Goal: Find contact information: Find contact information

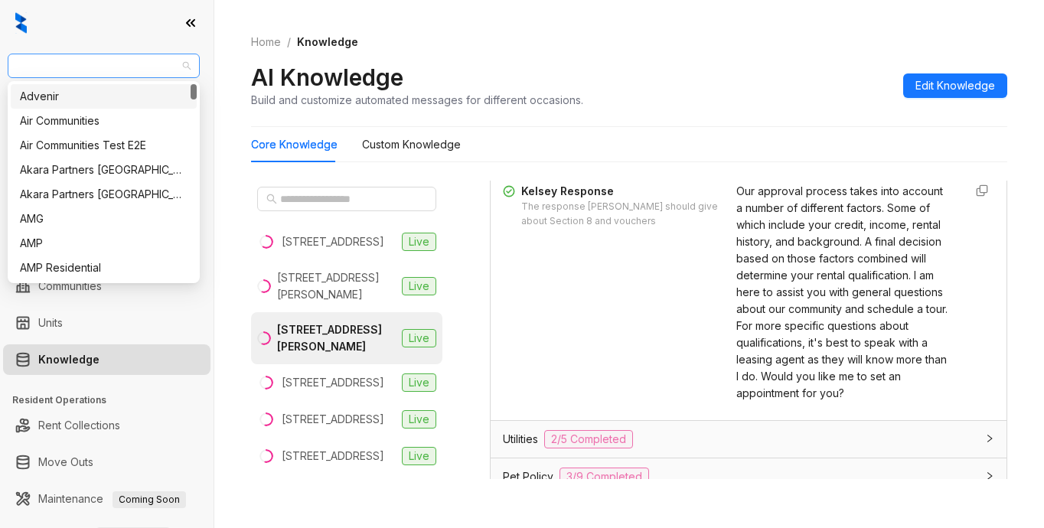
click at [109, 69] on span "SfRent" at bounding box center [104, 65] width 174 height 23
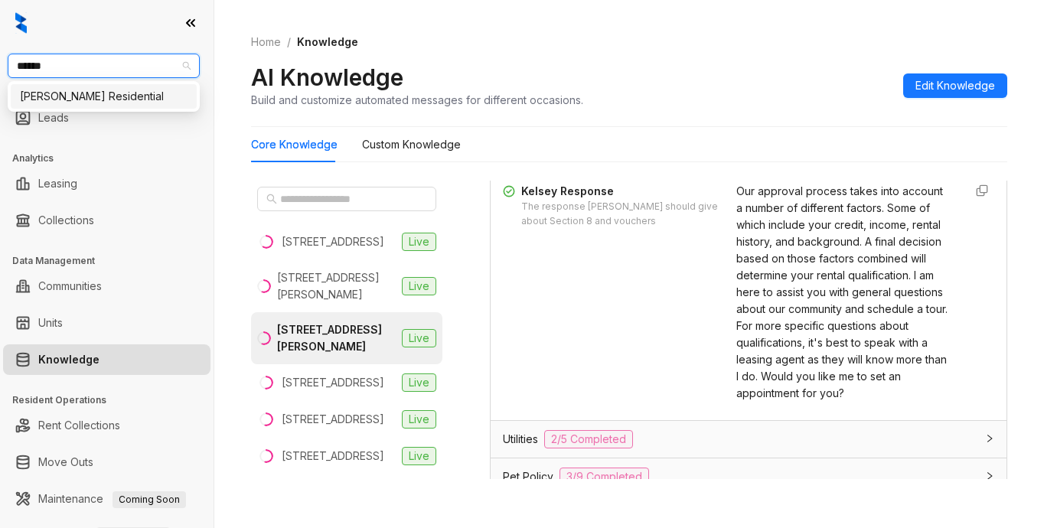
type input "*******"
click at [54, 93] on div "Griffis Residential" at bounding box center [104, 96] width 168 height 17
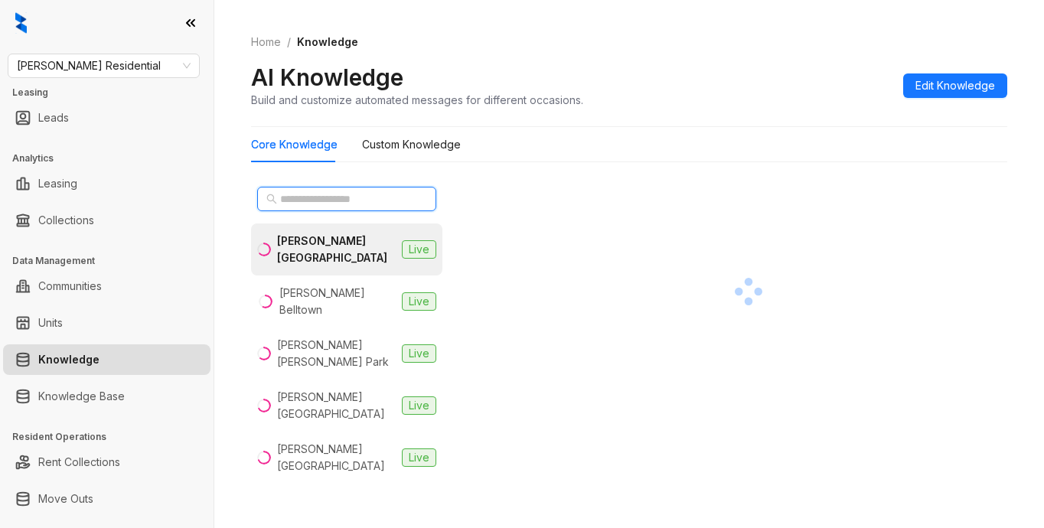
click at [331, 202] on input "text" at bounding box center [347, 198] width 135 height 17
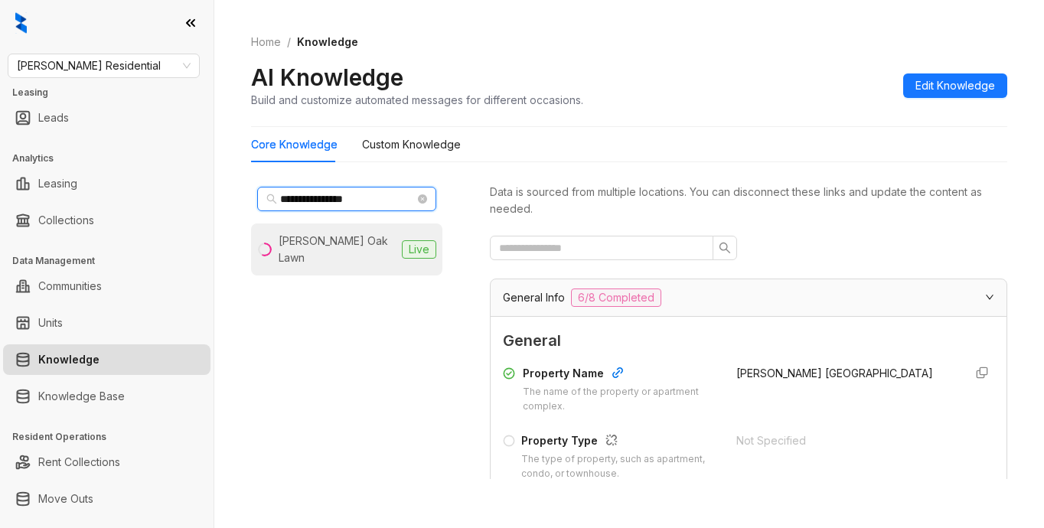
type input "**********"
click at [360, 241] on div "Griffis Oak Lawn" at bounding box center [336, 250] width 117 height 34
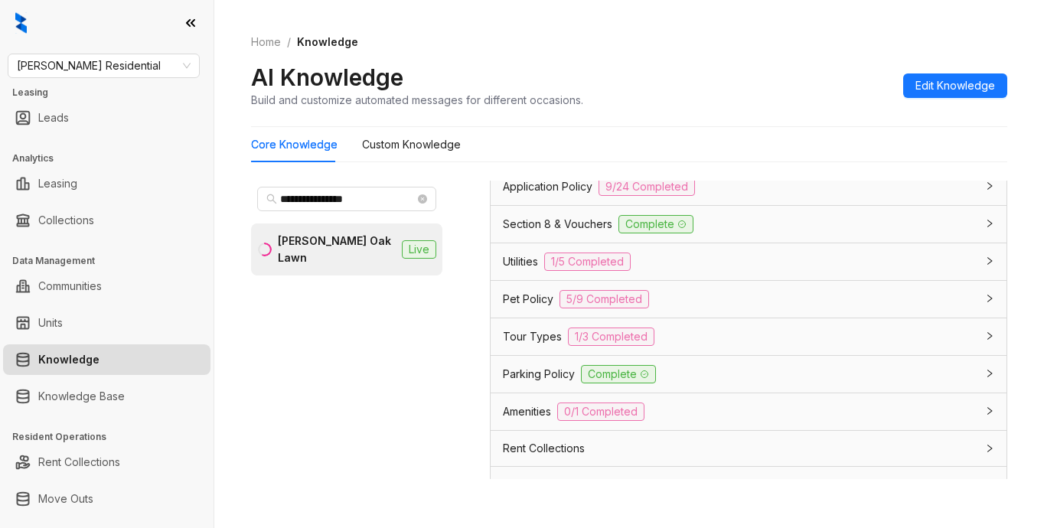
scroll to position [1148, 0]
click at [528, 376] on span "Parking Policy" at bounding box center [539, 372] width 72 height 17
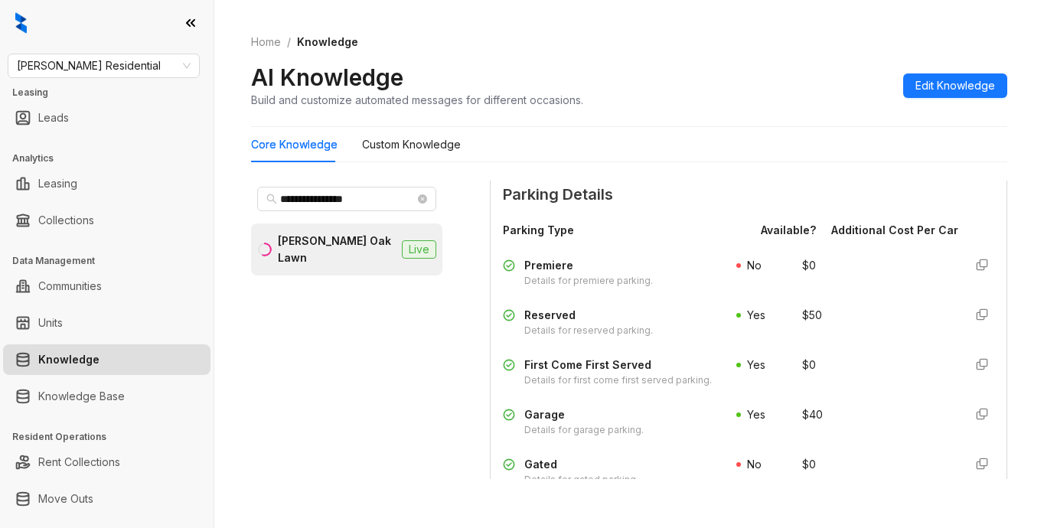
scroll to position [1913, 0]
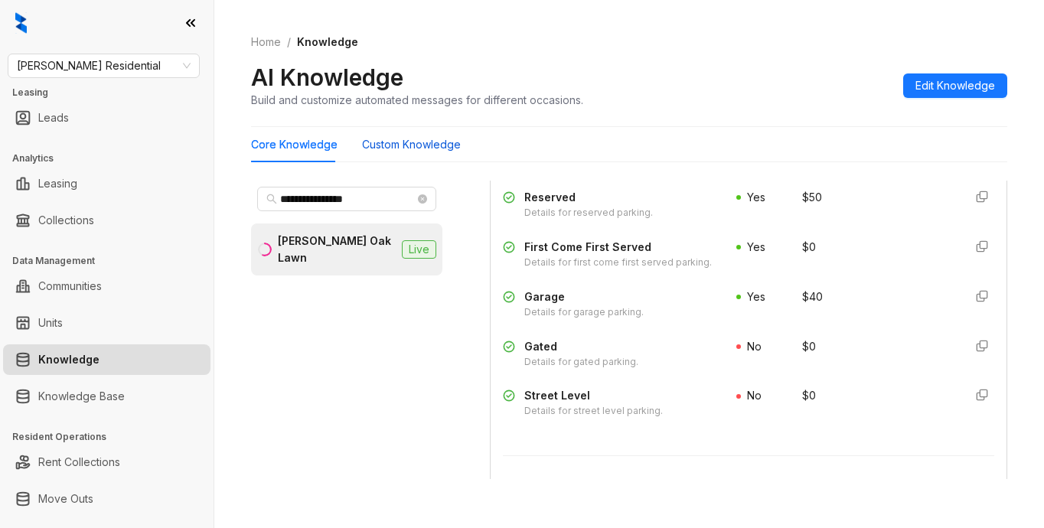
click at [387, 145] on Knowledge "Custom Knowledge" at bounding box center [411, 144] width 99 height 17
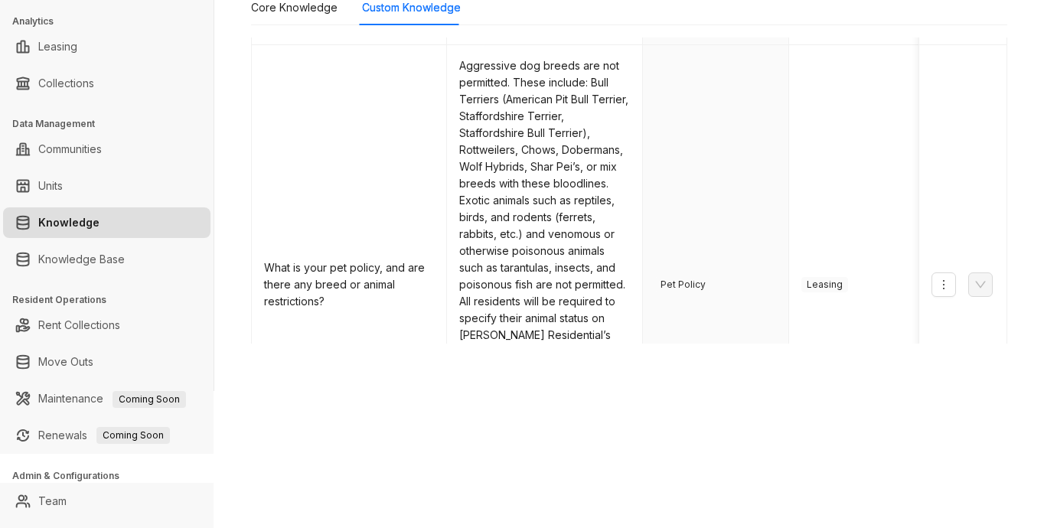
scroll to position [165, 0]
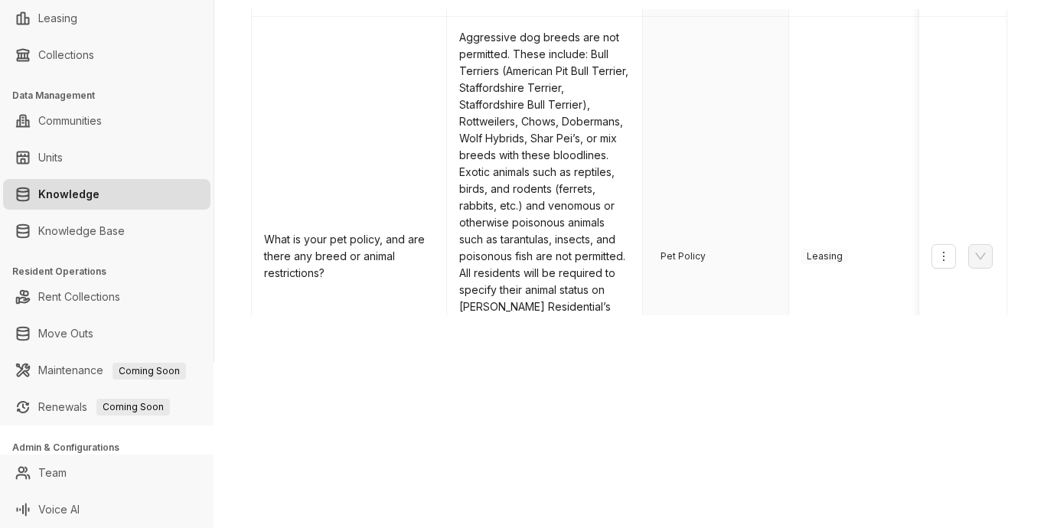
click at [708, 510] on link "2" at bounding box center [719, 521] width 23 height 23
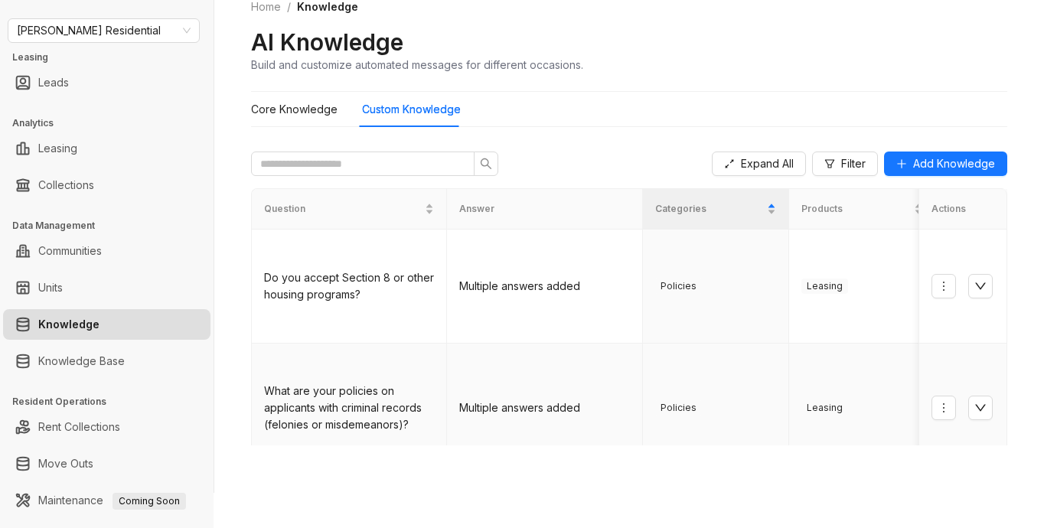
scroll to position [0, 0]
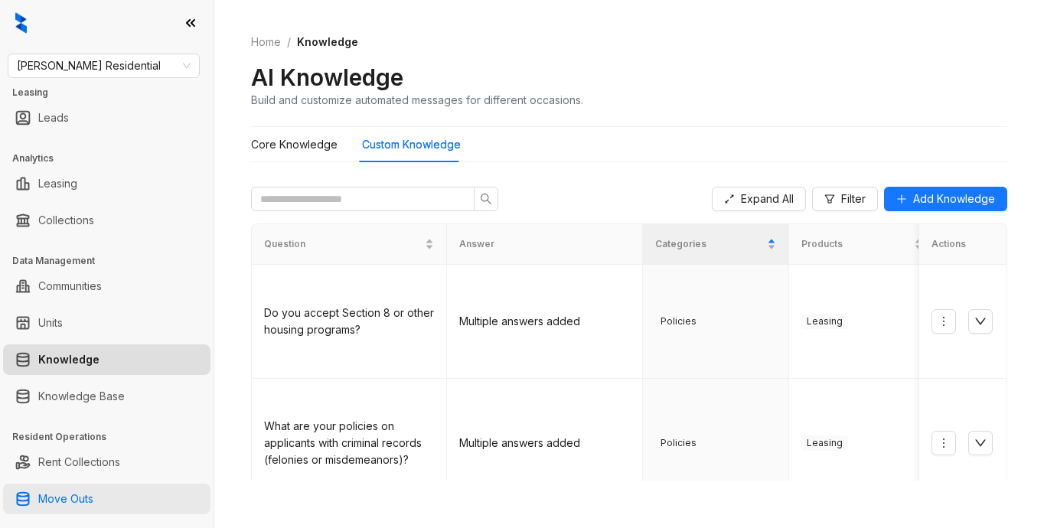
click at [73, 510] on link "Move Outs" at bounding box center [65, 498] width 55 height 31
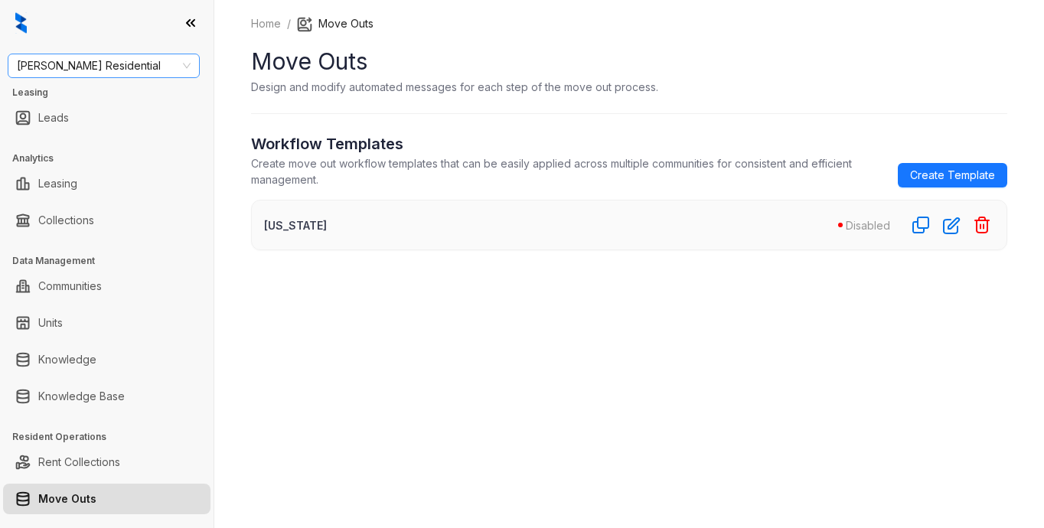
click at [133, 66] on span "Griffis Residential" at bounding box center [104, 65] width 174 height 23
type input "******"
click at [73, 102] on div "SfRent" at bounding box center [104, 96] width 168 height 17
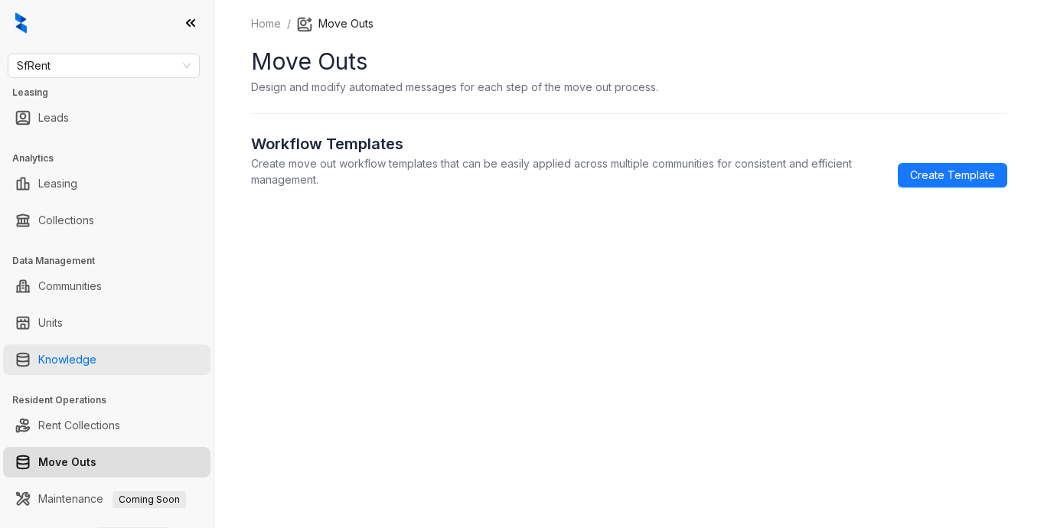
click at [73, 357] on link "Knowledge" at bounding box center [67, 359] width 58 height 31
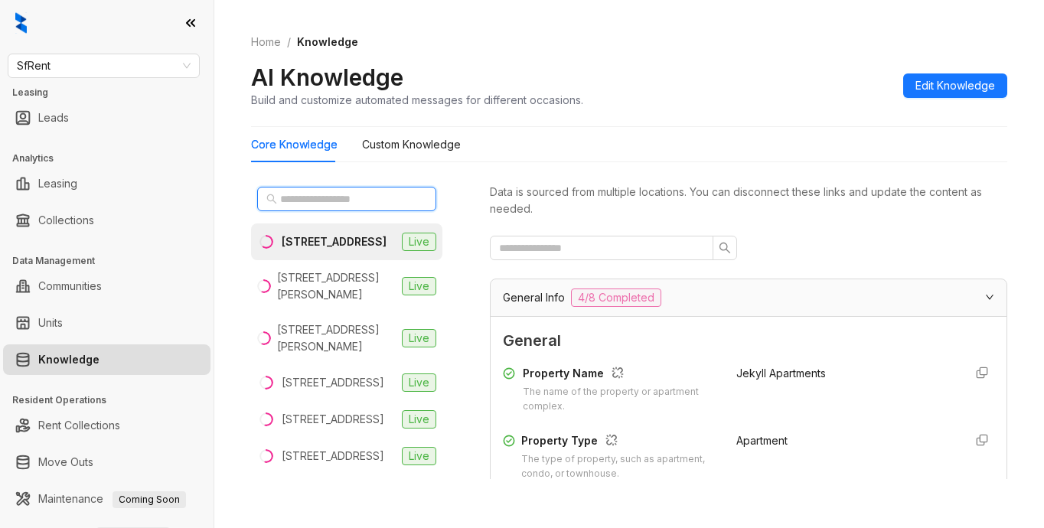
click at [296, 203] on input "text" at bounding box center [347, 198] width 135 height 17
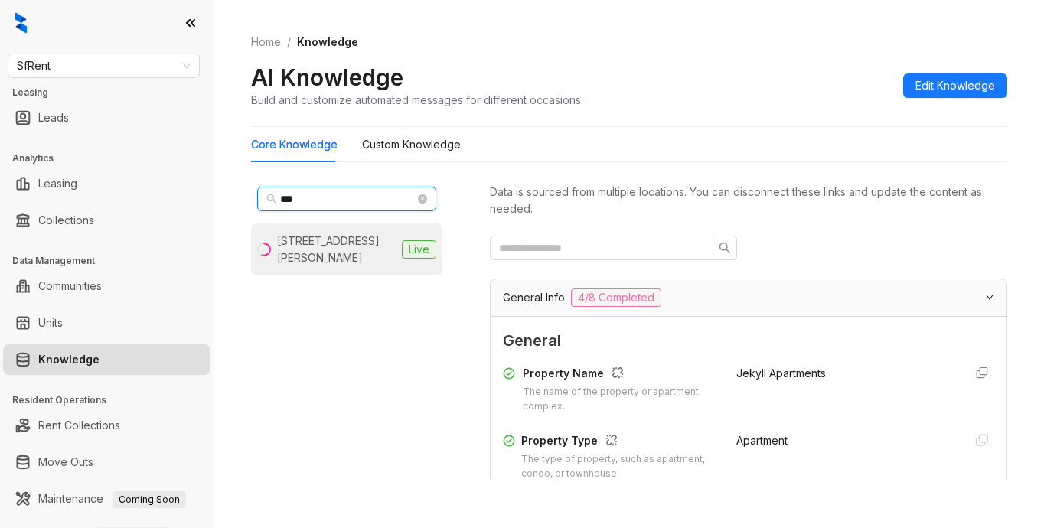
type input "***"
click at [326, 253] on div "555 O’Farrell St, San Francisco, CA" at bounding box center [336, 250] width 119 height 34
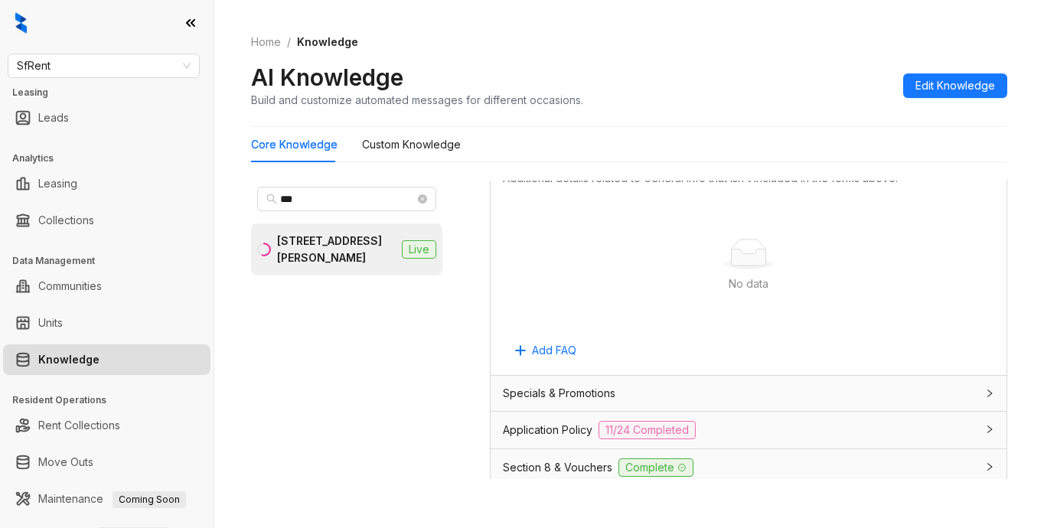
scroll to position [1224, 0]
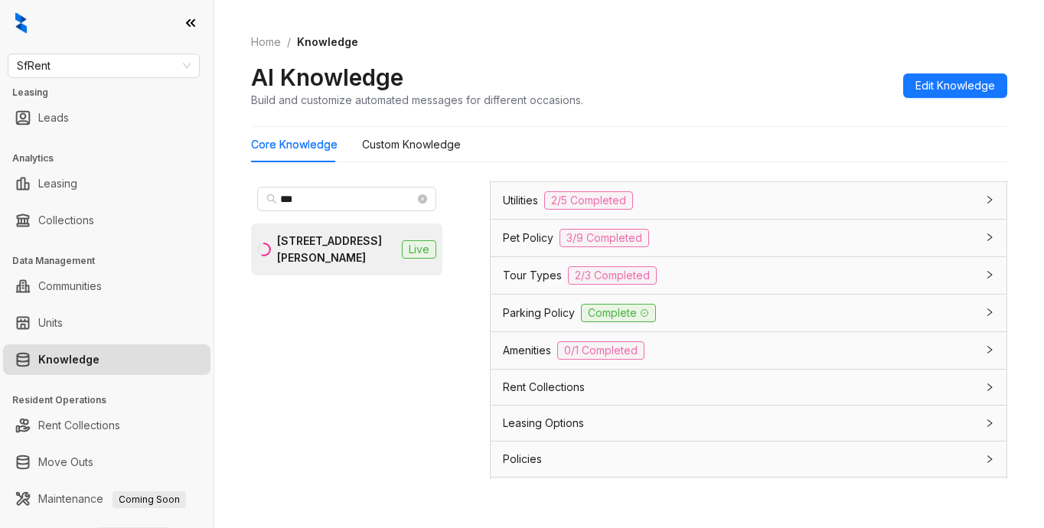
click at [530, 313] on span "Parking Policy" at bounding box center [539, 312] width 72 height 17
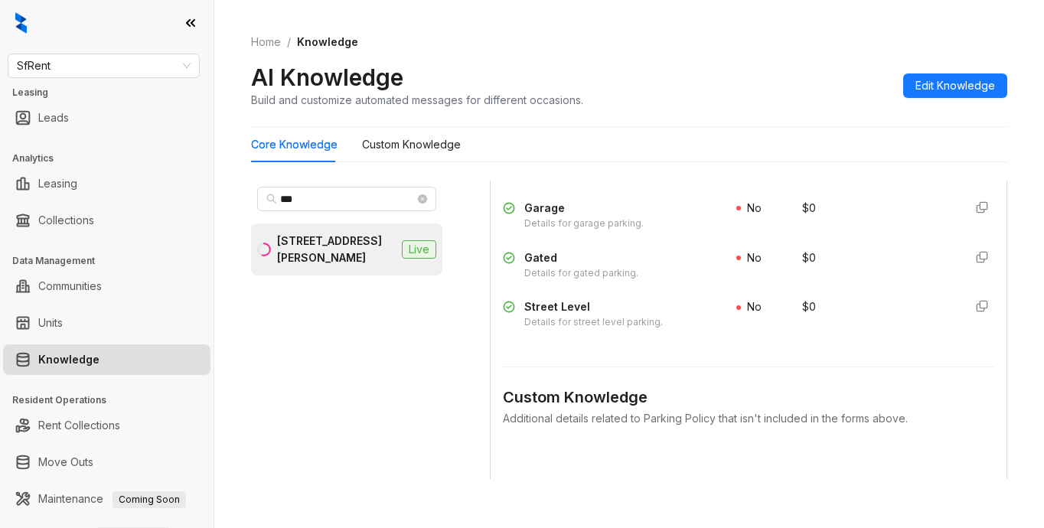
scroll to position [2066, 0]
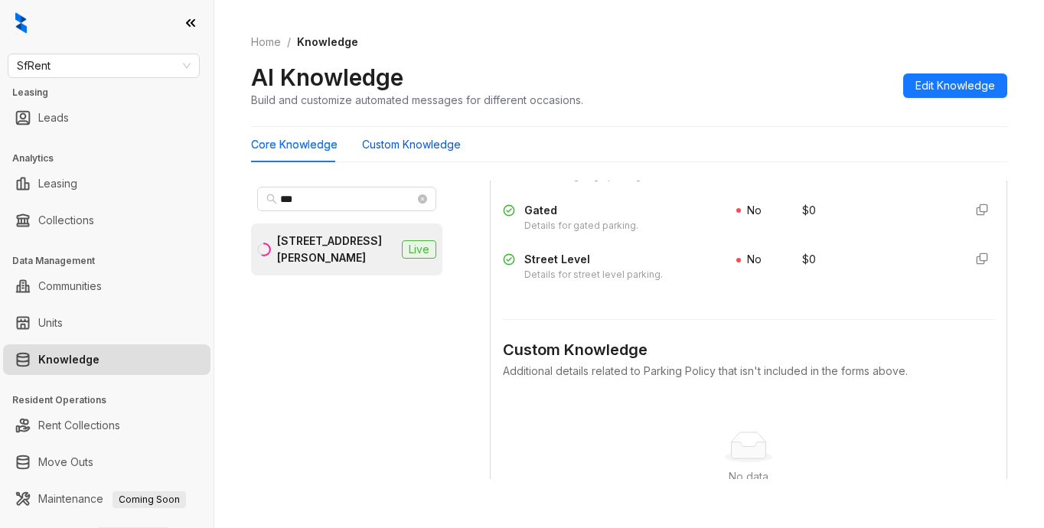
click at [409, 145] on Knowledge "Custom Knowledge" at bounding box center [411, 144] width 99 height 17
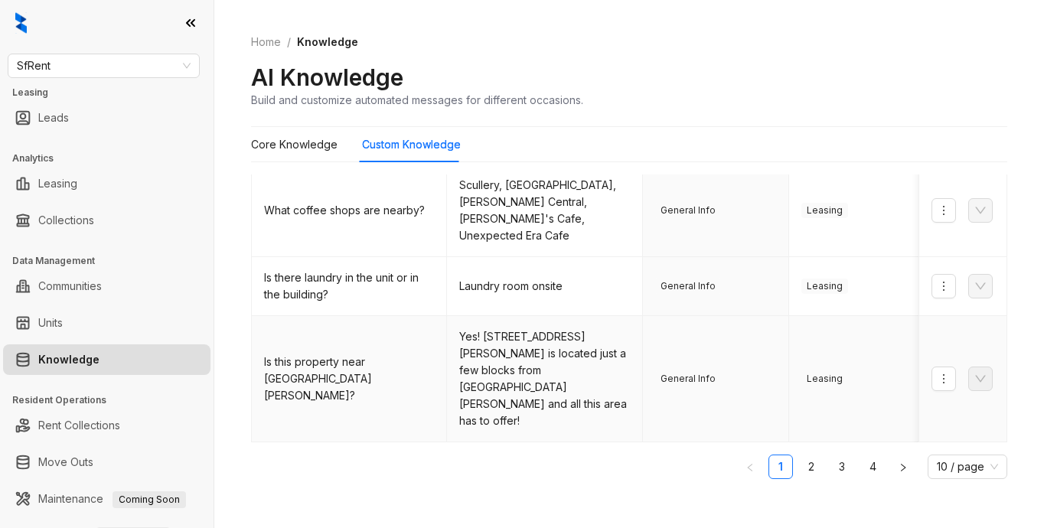
scroll to position [616, 0]
click at [799, 461] on link "2" at bounding box center [810, 465] width 23 height 23
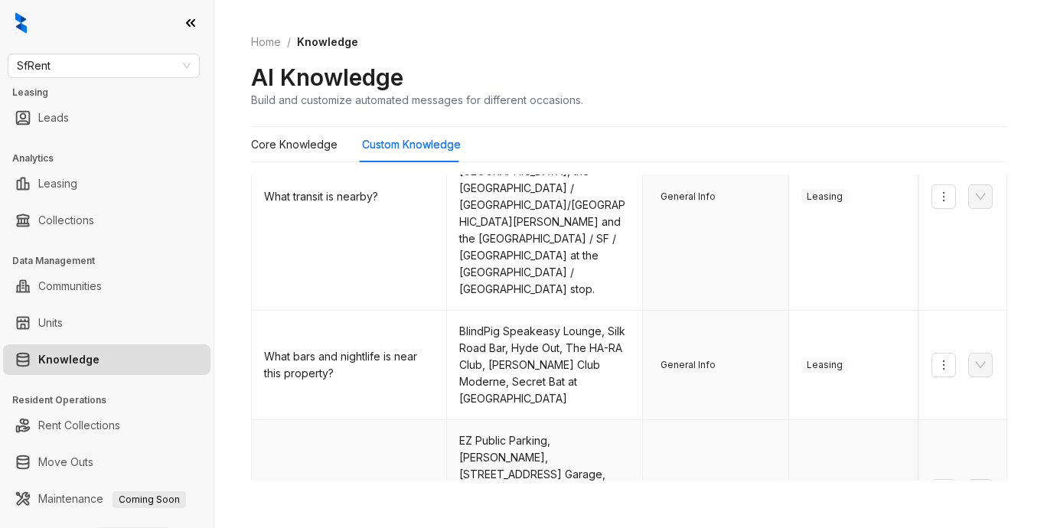
scroll to position [720, 0]
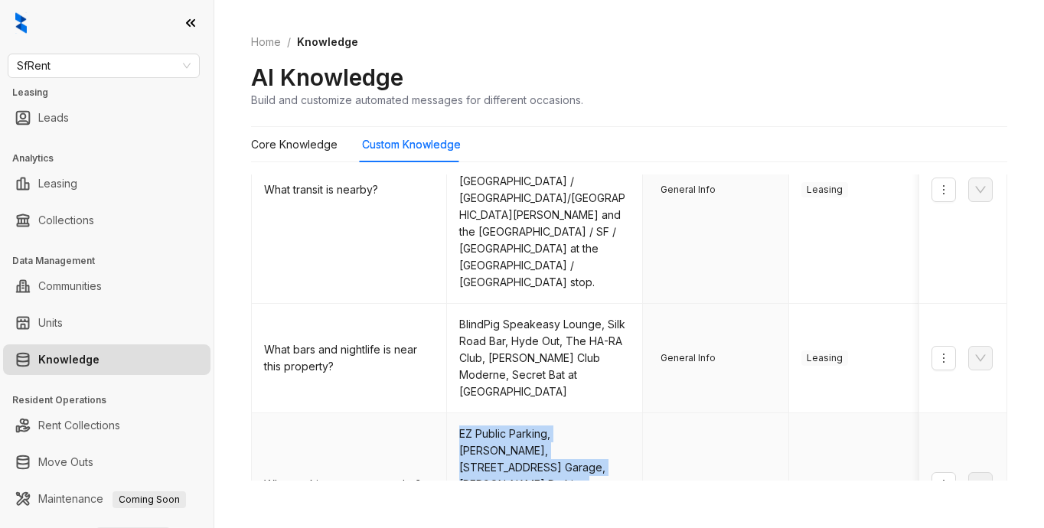
drag, startPoint x: 457, startPoint y: 325, endPoint x: 554, endPoint y: 405, distance: 125.5
click at [554, 413] on td "EZ Public Parking, [PERSON_NAME], [STREET_ADDRESS] Garage, [PERSON_NAME] Parkin…" at bounding box center [544, 484] width 195 height 143
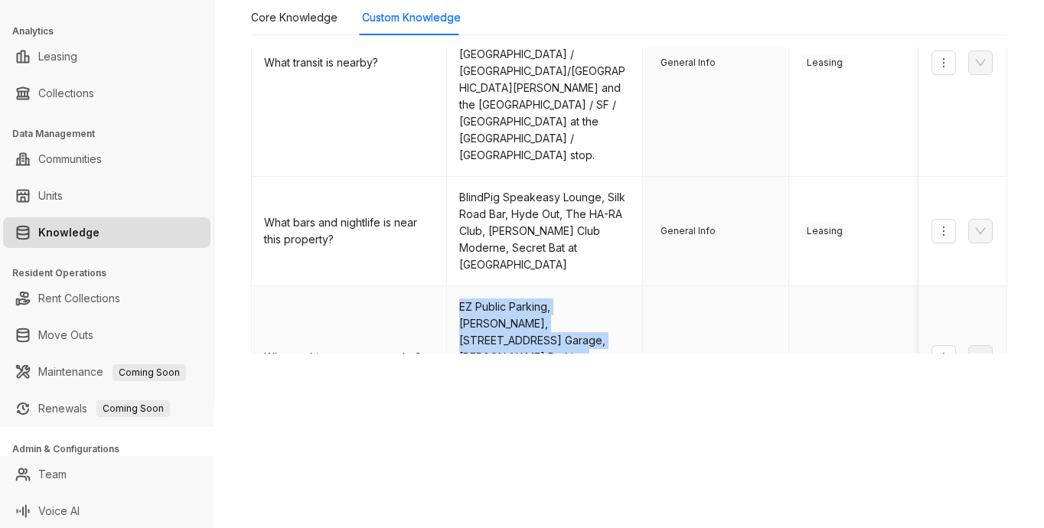
scroll to position [129, 0]
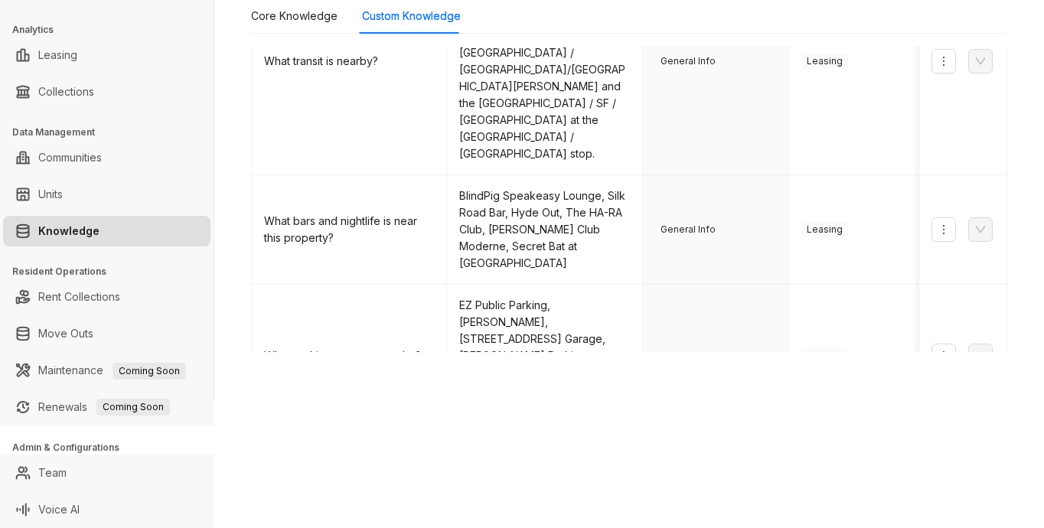
click at [879, 455] on div "SfRent Leasing Leads Analytics Leasing Collections Data Management Communities …" at bounding box center [522, 264] width 1044 height 528
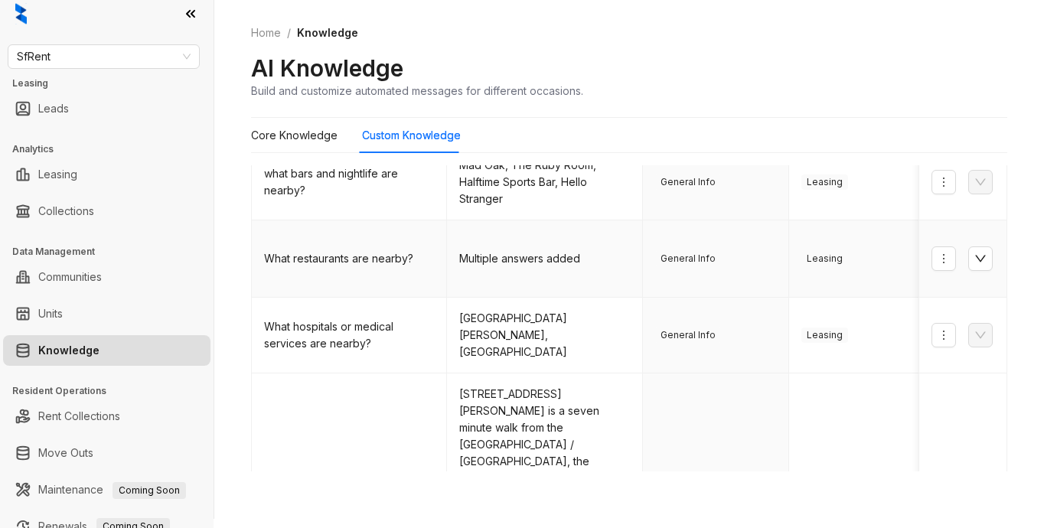
scroll to position [0, 0]
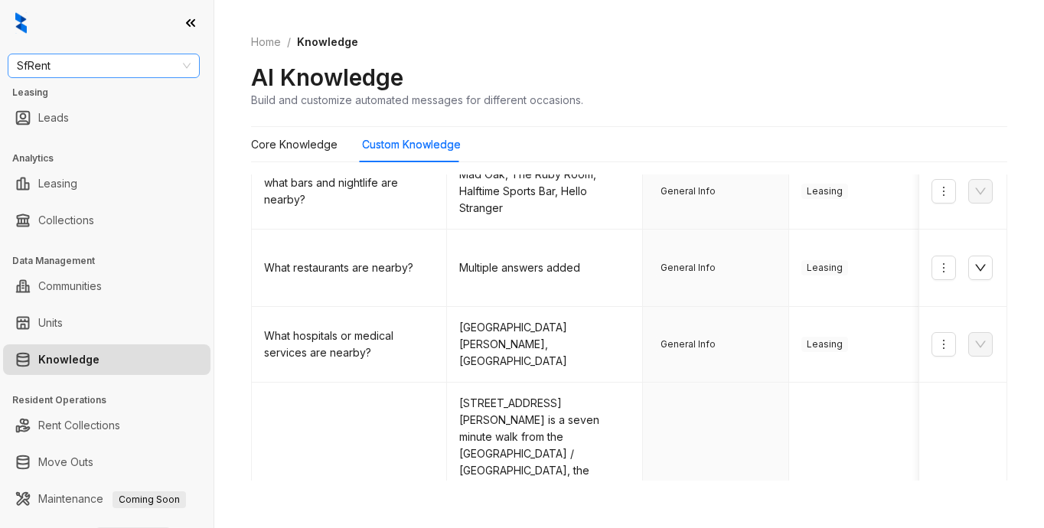
drag, startPoint x: 104, startPoint y: 73, endPoint x: 94, endPoint y: 74, distance: 10.0
click at [104, 73] on span "SfRent" at bounding box center [104, 65] width 174 height 23
type input "********"
click at [74, 99] on div "Westcorp" at bounding box center [104, 96] width 168 height 17
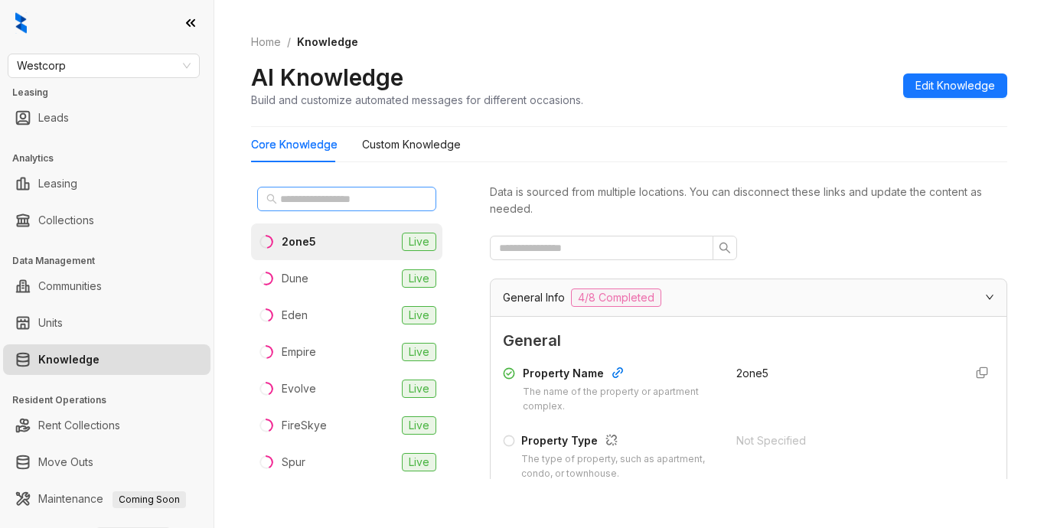
click at [276, 205] on span at bounding box center [271, 198] width 11 height 17
click at [312, 317] on li "Eden Live" at bounding box center [346, 315] width 191 height 37
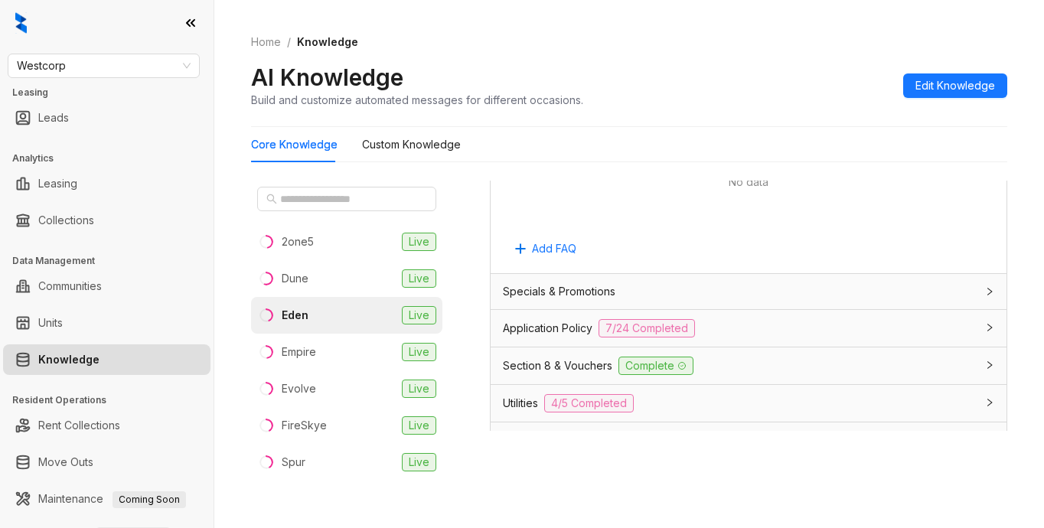
scroll to position [936, 0]
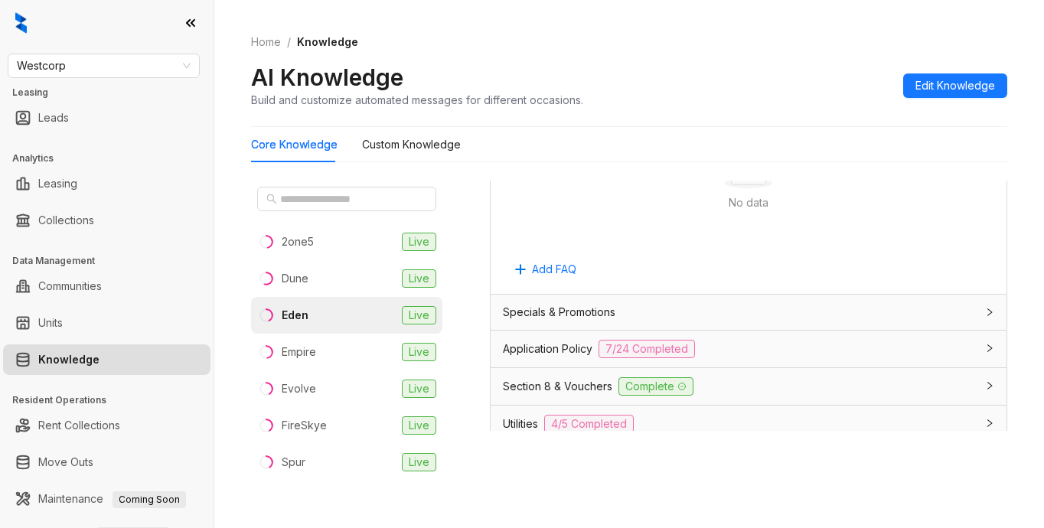
click at [545, 345] on span "Application Policy" at bounding box center [548, 348] width 90 height 17
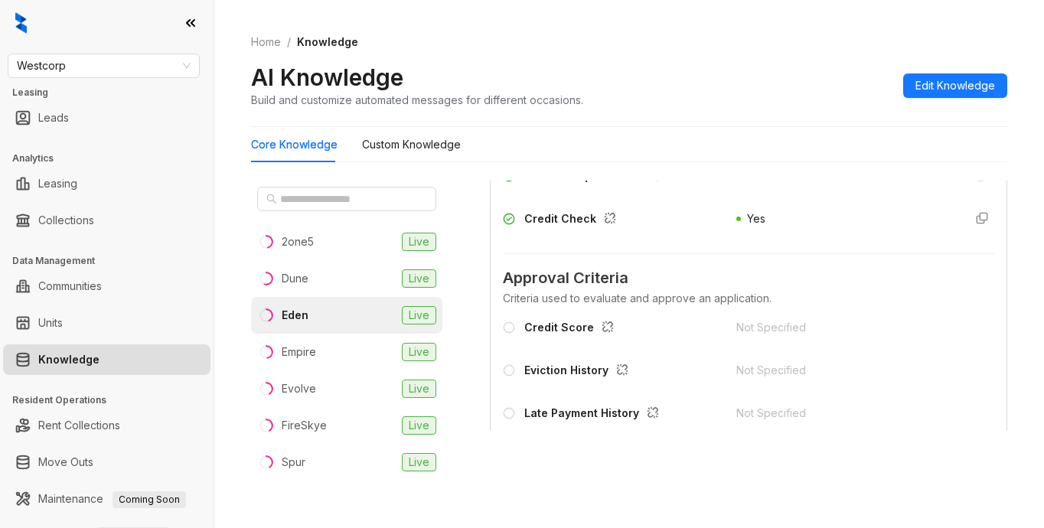
scroll to position [1471, 0]
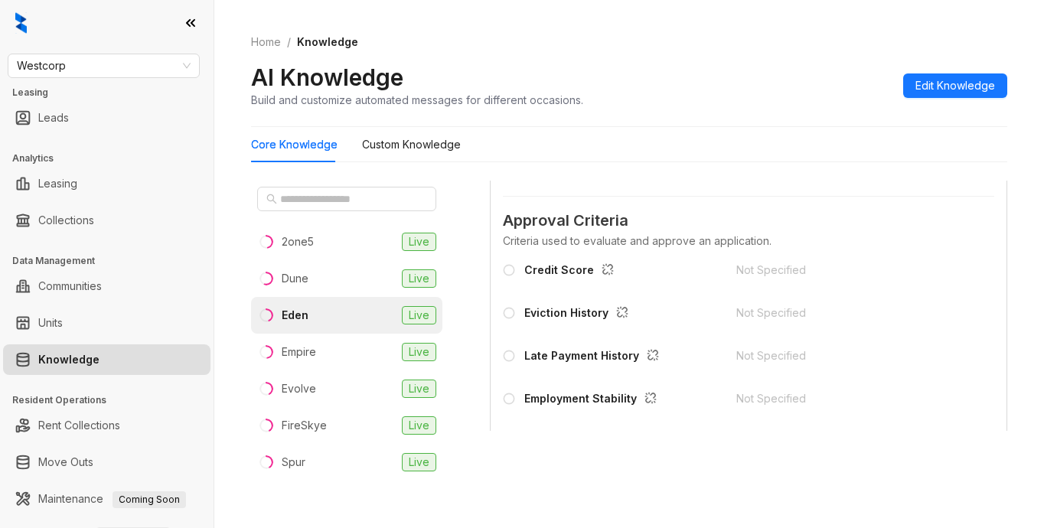
click at [865, 396] on div "Credit Score Not Specified Eviction History Not Specified Late Payment History …" at bounding box center [748, 338] width 491 height 165
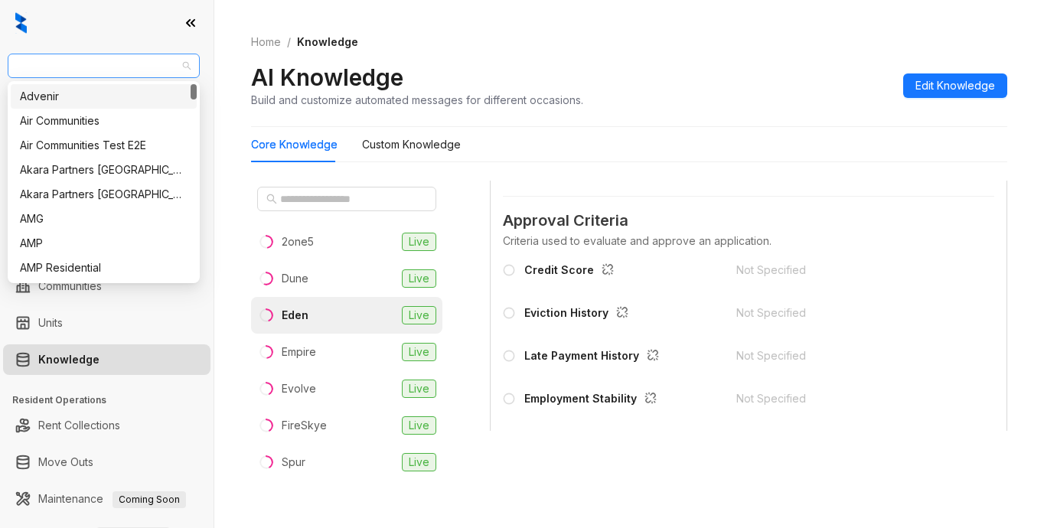
click at [132, 77] on div "Westcorp" at bounding box center [104, 66] width 192 height 24
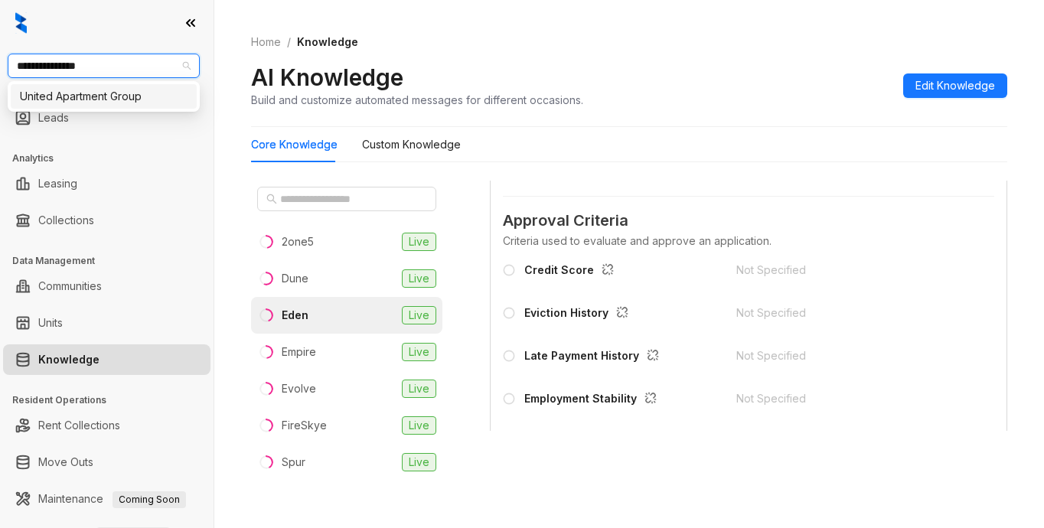
type input "**********"
click at [120, 93] on div "United Apartment Group" at bounding box center [104, 96] width 168 height 17
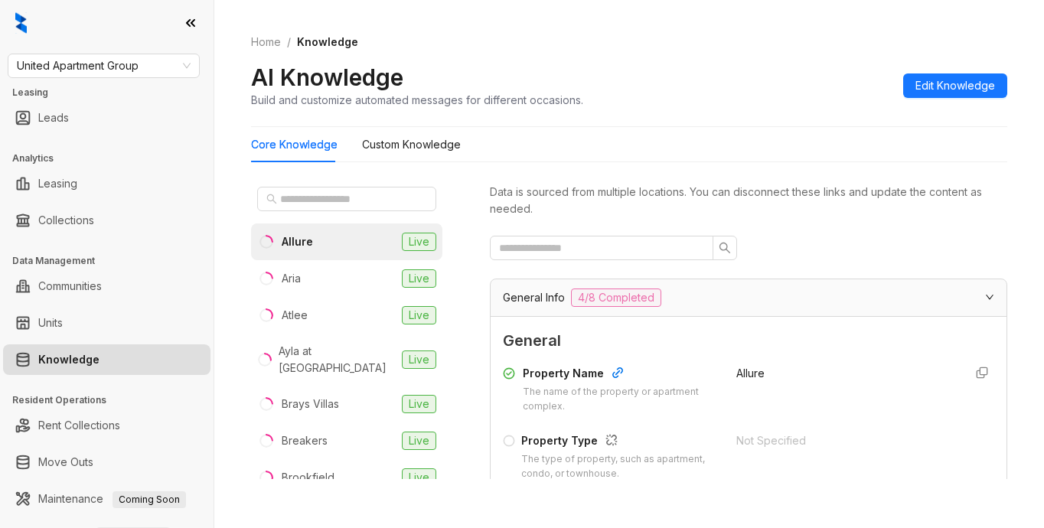
drag, startPoint x: 956, startPoint y: 483, endPoint x: 954, endPoint y: 474, distance: 9.3
click at [956, 482] on div "Data is sourced from multiple locations. You can disconnect these links and upd…" at bounding box center [748, 336] width 517 height 311
click at [326, 197] on input "text" at bounding box center [347, 198] width 135 height 17
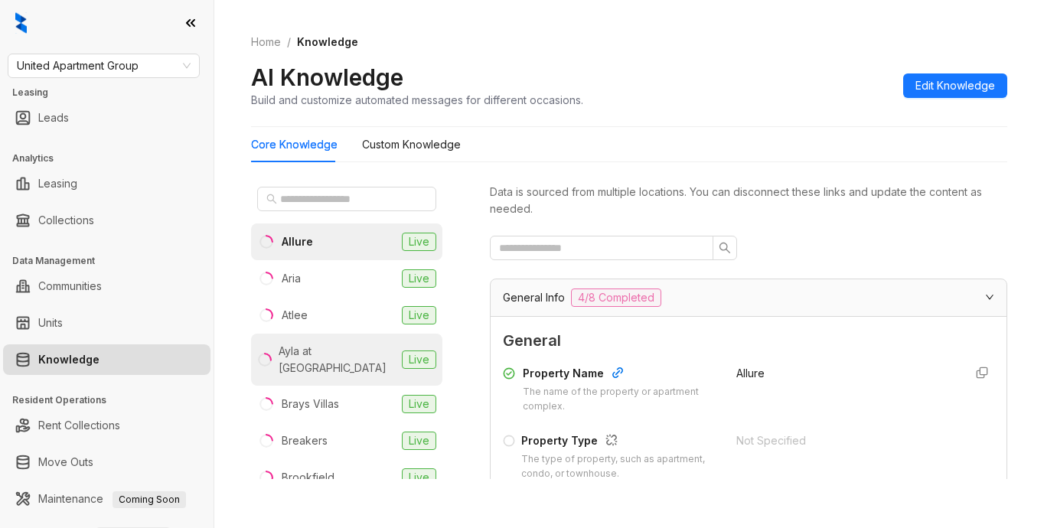
click at [321, 349] on div "Ayla at [GEOGRAPHIC_DATA]" at bounding box center [336, 360] width 117 height 34
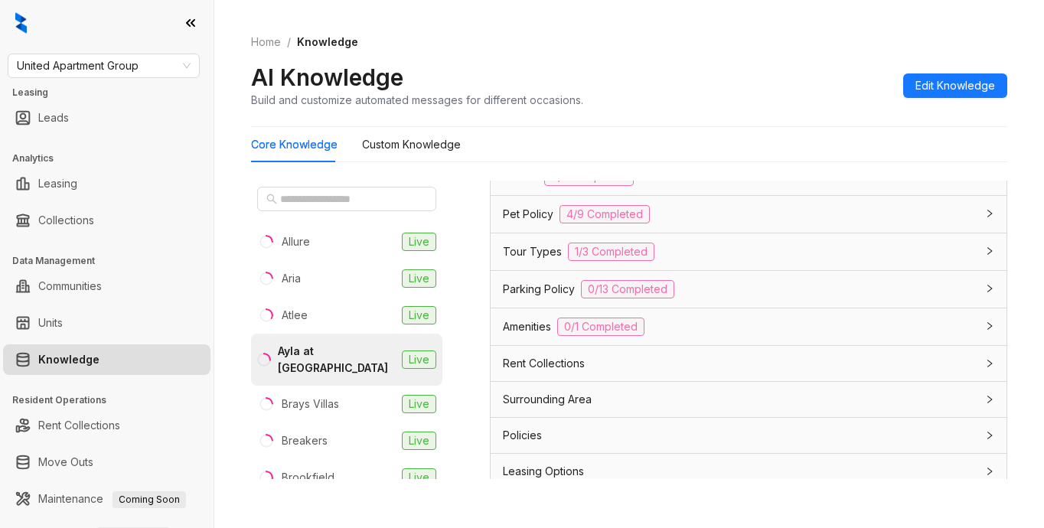
scroll to position [1274, 0]
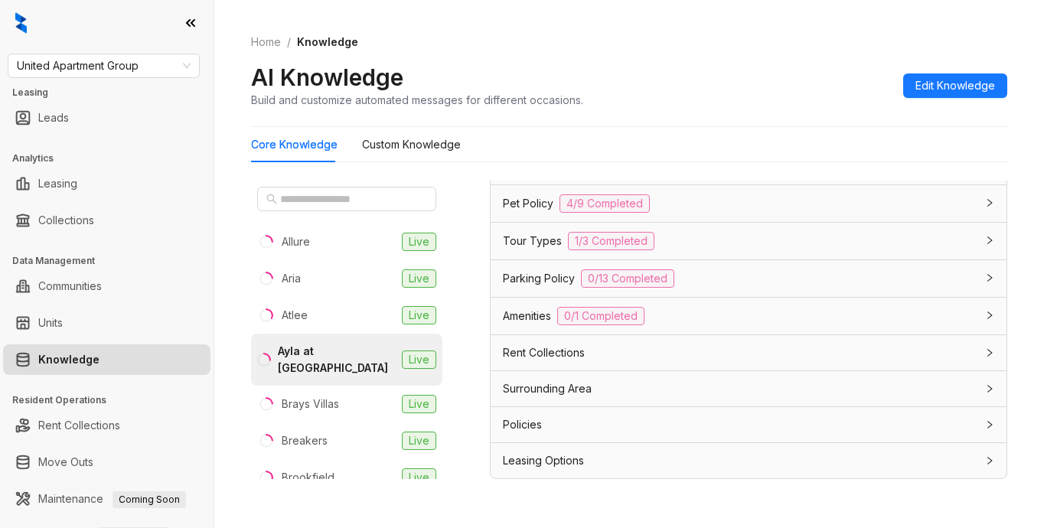
click at [821, 57] on div "Home / Knowledge AI Knowledge Build and customize automated messages for differ…" at bounding box center [629, 71] width 756 height 112
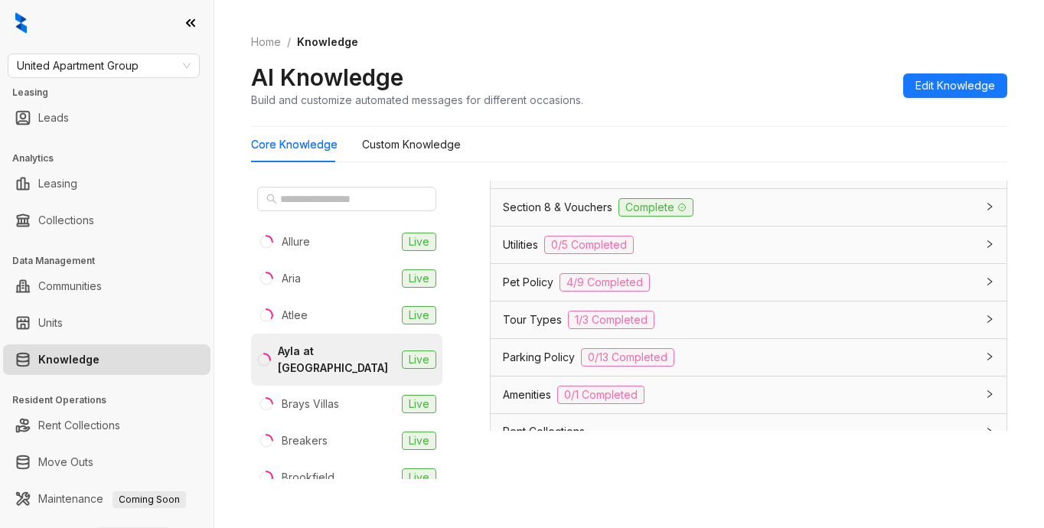
scroll to position [1121, 0]
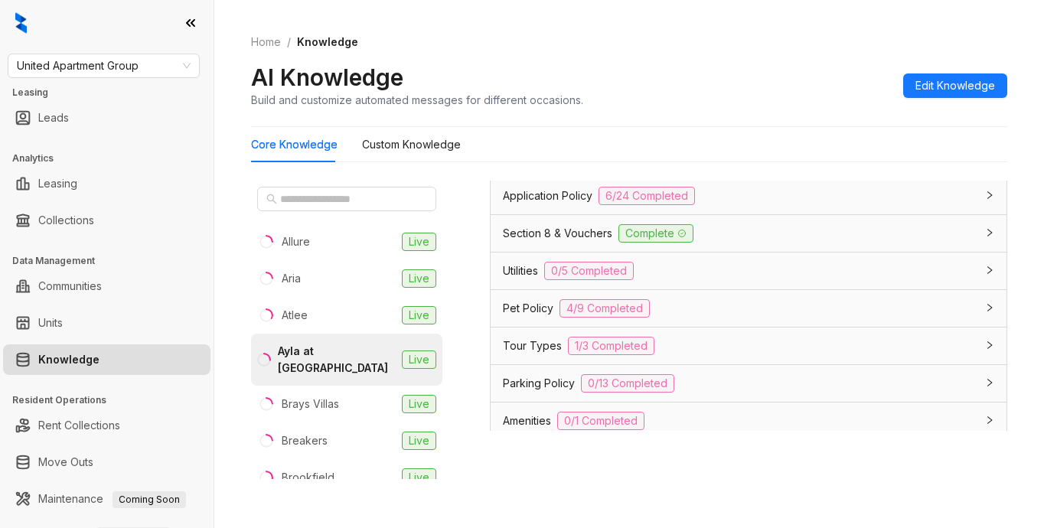
click at [532, 235] on span "Section 8 & Vouchers" at bounding box center [557, 233] width 109 height 17
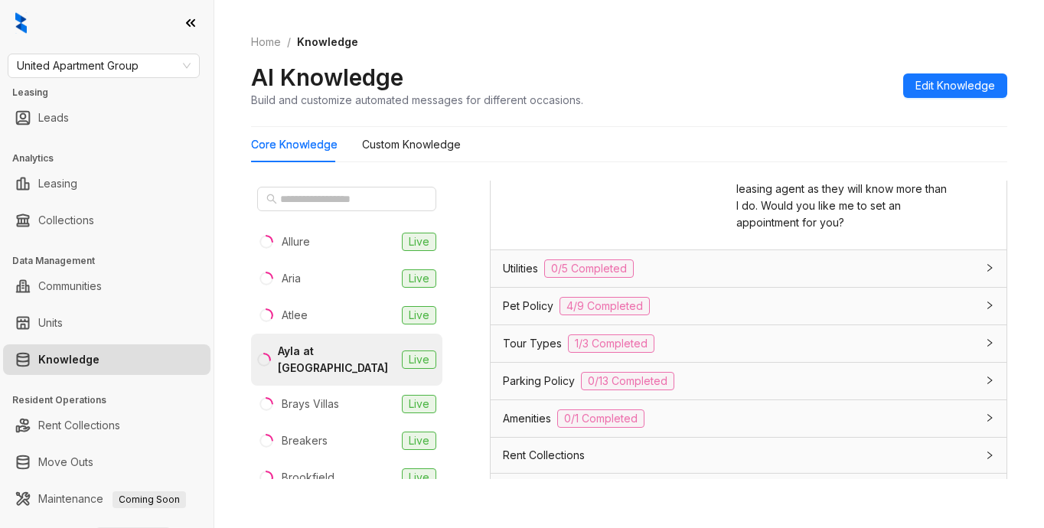
scroll to position [1326, 0]
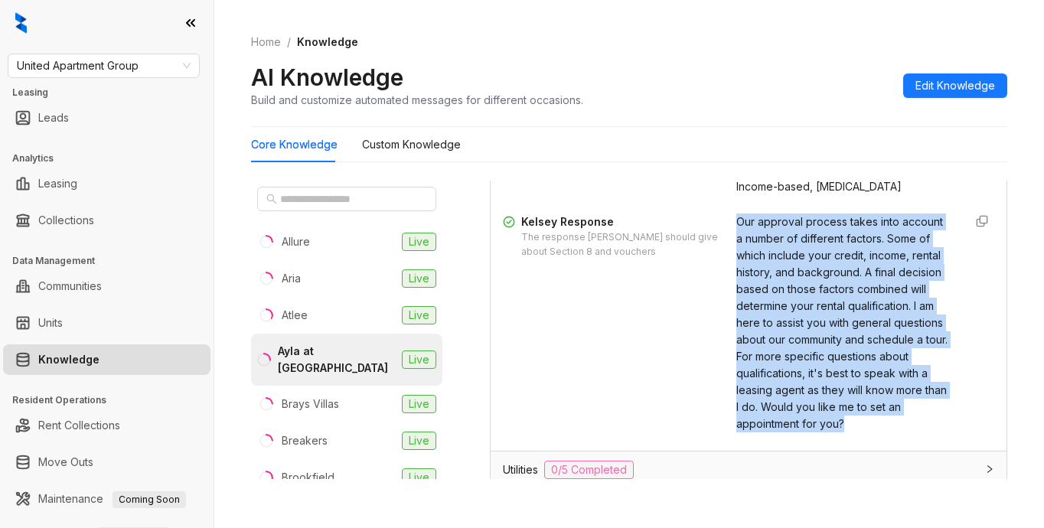
drag, startPoint x: 721, startPoint y: 245, endPoint x: 821, endPoint y: 375, distance: 164.2
click at [865, 432] on div "Our approval process takes into account a number of different factors. Some of …" at bounding box center [843, 322] width 215 height 219
copy span "Our approval process takes into account a number of different factors. Some of …"
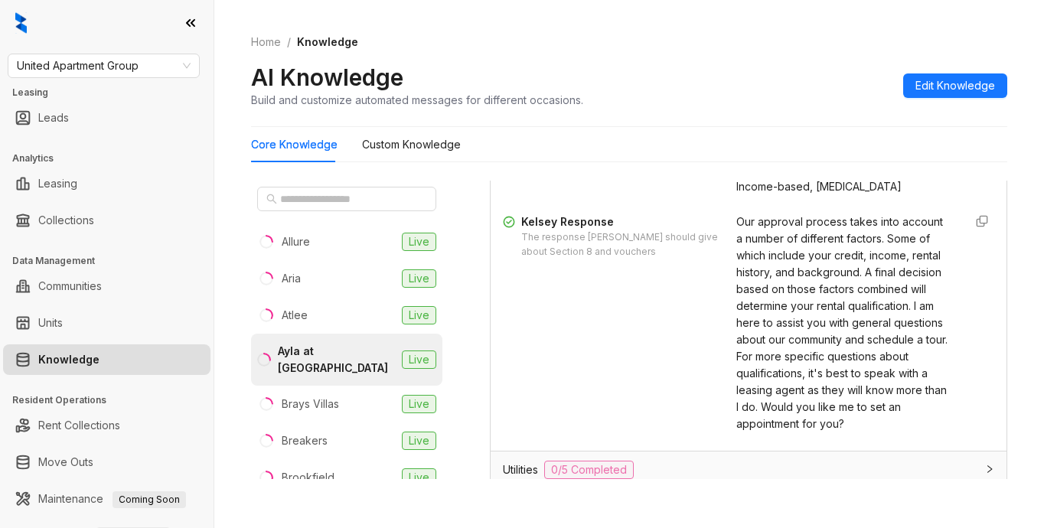
click at [963, 158] on div "Core Knowledge Custom Knowledge" at bounding box center [629, 144] width 756 height 35
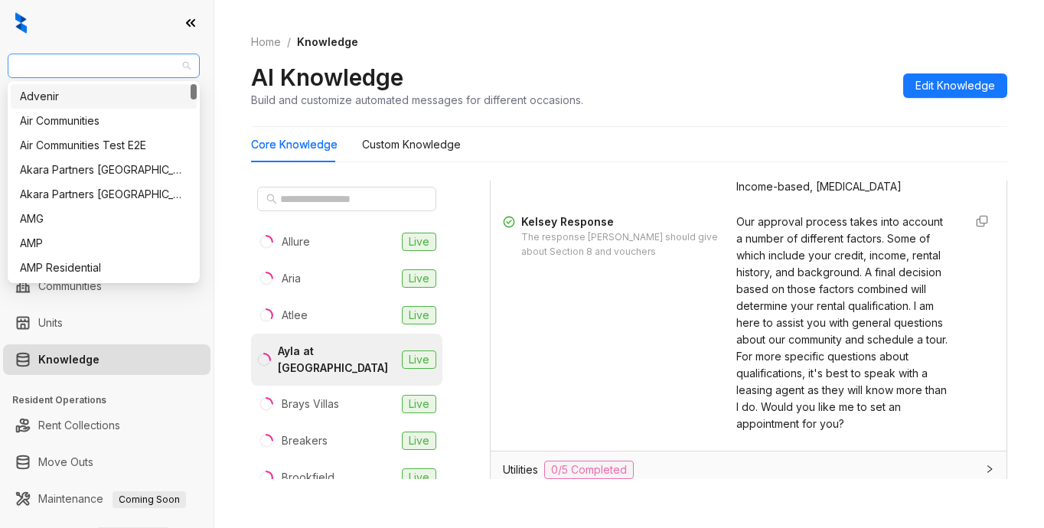
click at [171, 70] on span "United Apartment Group" at bounding box center [104, 65] width 174 height 23
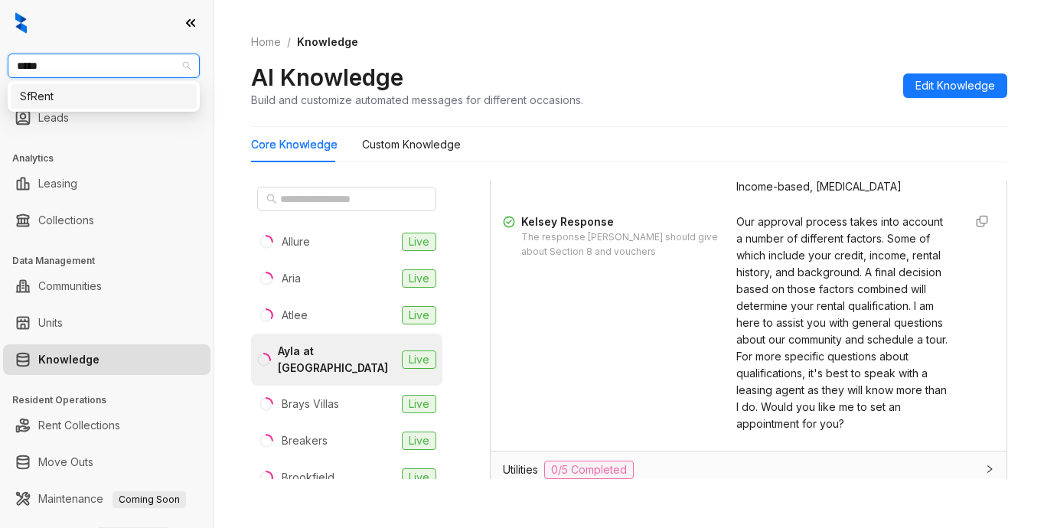
type input "******"
click at [105, 92] on div "SfRent" at bounding box center [104, 96] width 168 height 17
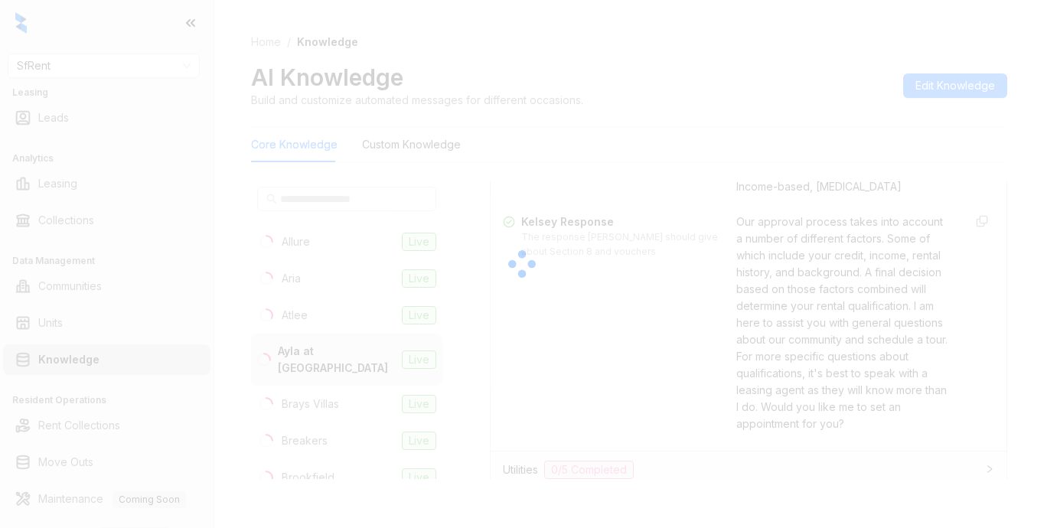
click at [639, 122] on div at bounding box center [522, 264] width 1044 height 528
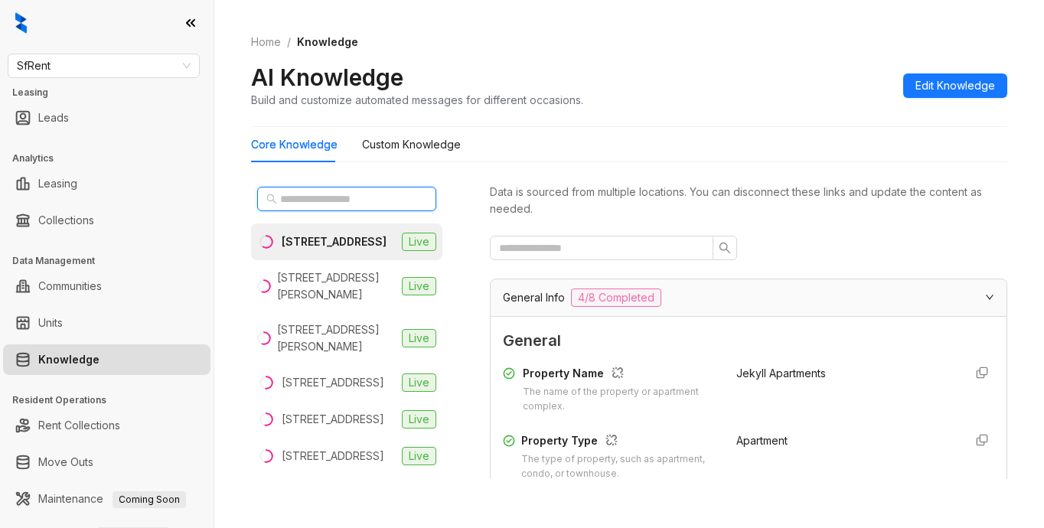
click at [315, 205] on input "text" at bounding box center [347, 198] width 135 height 17
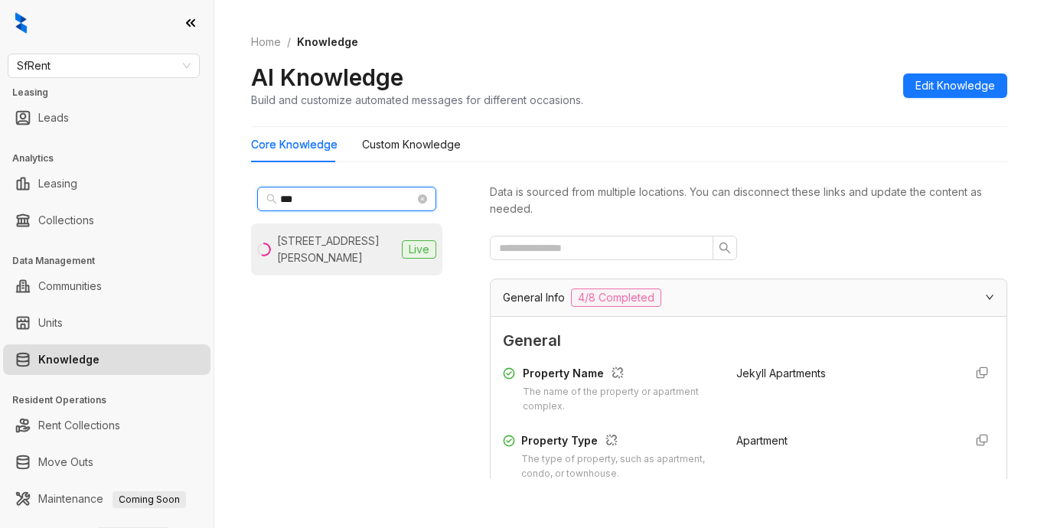
type input "***"
click at [330, 250] on div "[STREET_ADDRESS][PERSON_NAME]" at bounding box center [336, 250] width 119 height 34
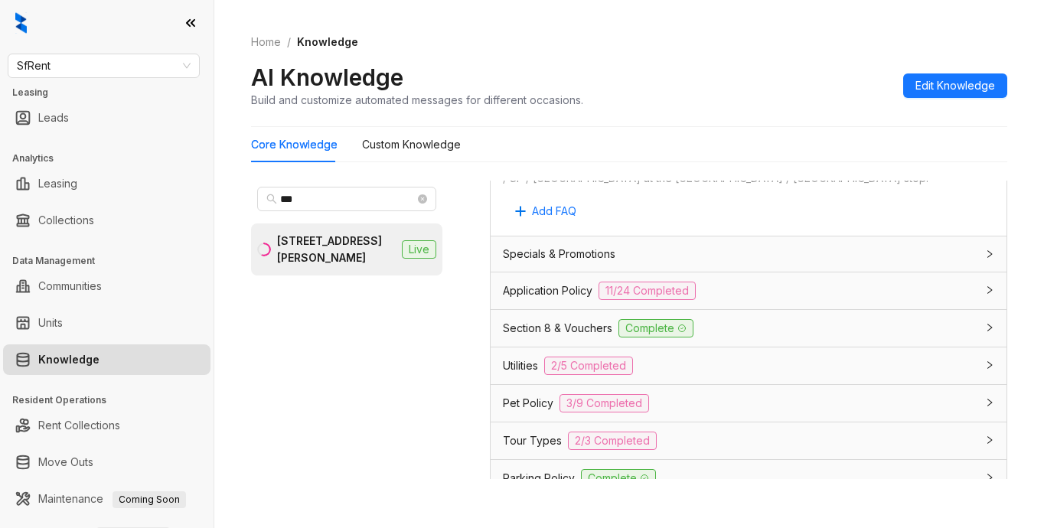
scroll to position [1454, 0]
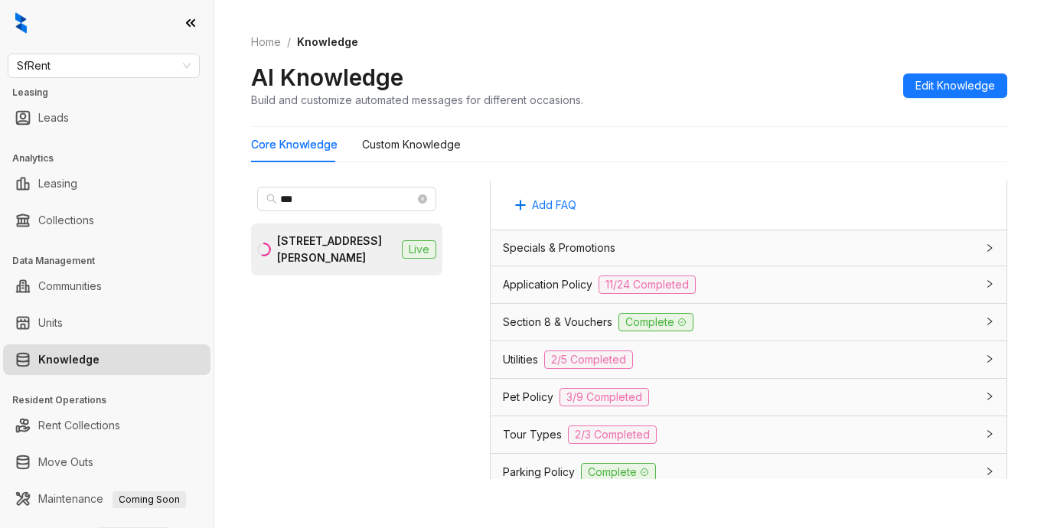
click at [519, 276] on span "Application Policy" at bounding box center [548, 284] width 90 height 17
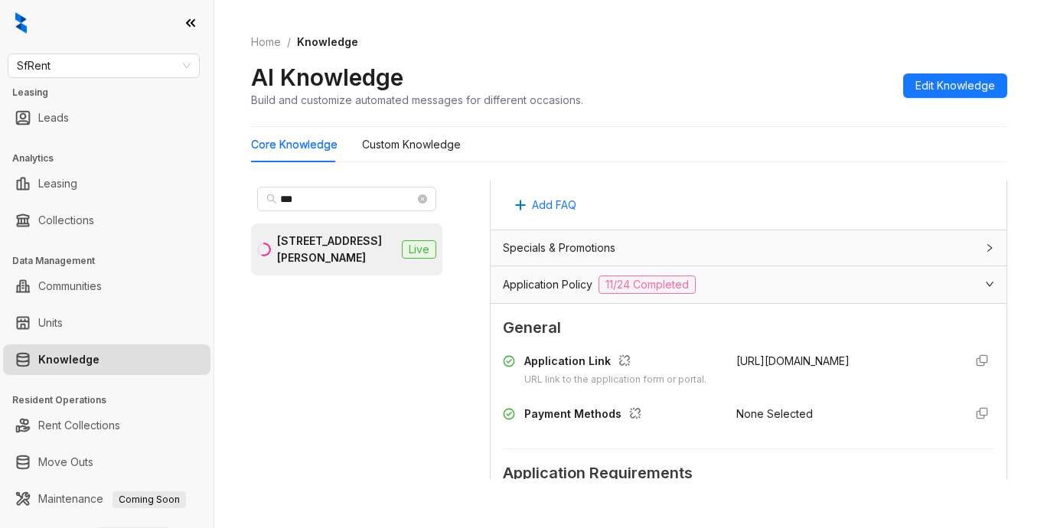
click at [906, 486] on div "Data is sourced from multiple locations. You can disconnect these links and upd…" at bounding box center [748, 336] width 517 height 311
click at [340, 200] on input "***" at bounding box center [347, 198] width 135 height 17
drag, startPoint x: 340, startPoint y: 200, endPoint x: 267, endPoint y: 197, distance: 72.7
click at [267, 197] on span "***" at bounding box center [346, 199] width 179 height 24
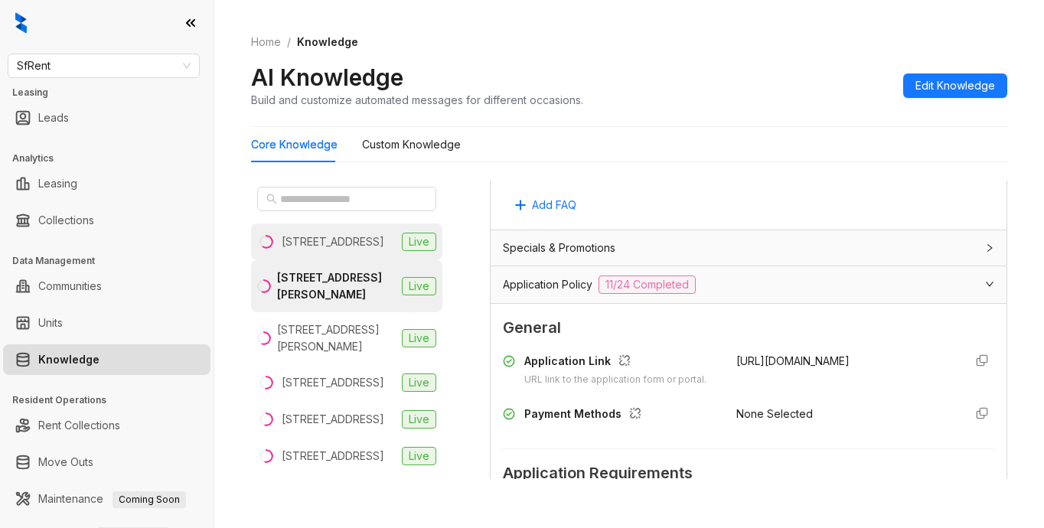
click at [307, 236] on div "[STREET_ADDRESS]" at bounding box center [333, 241] width 103 height 17
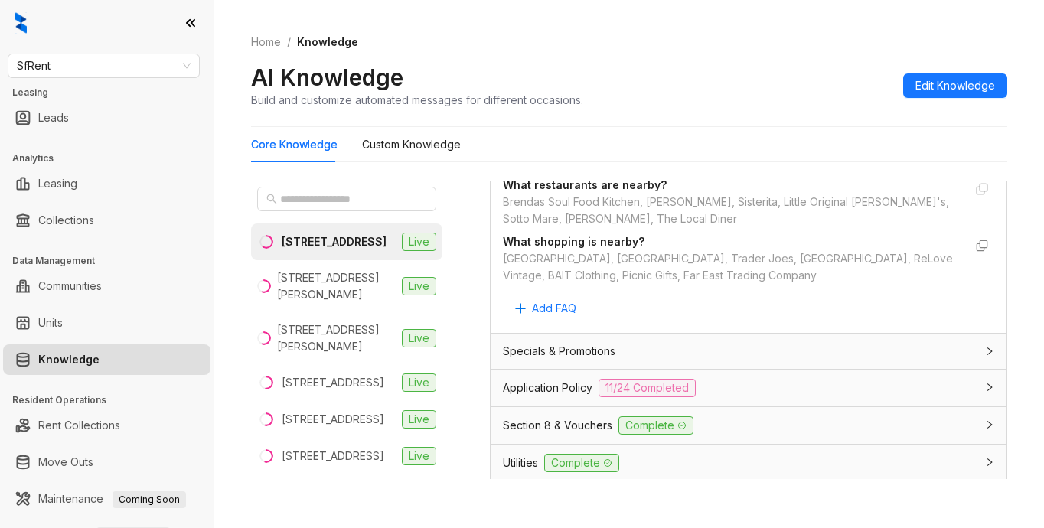
scroll to position [1377, 0]
click at [540, 382] on span "Application Policy" at bounding box center [548, 390] width 90 height 17
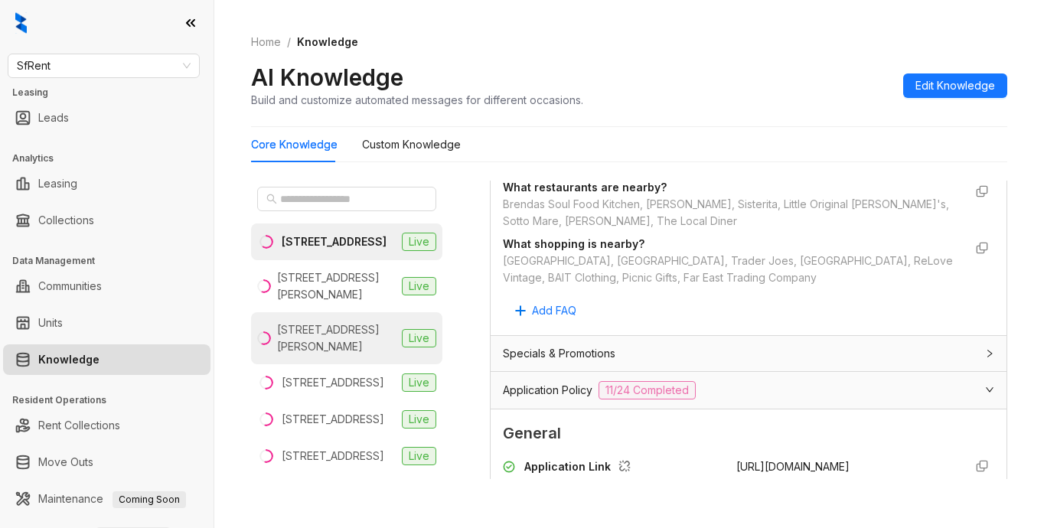
click at [304, 355] on div "[STREET_ADDRESS][PERSON_NAME]" at bounding box center [336, 338] width 119 height 34
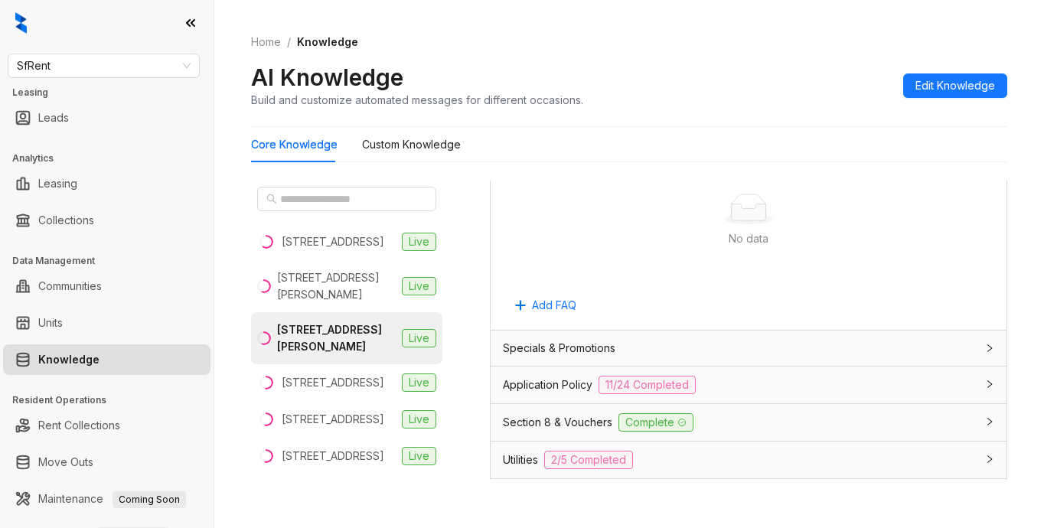
scroll to position [952, 0]
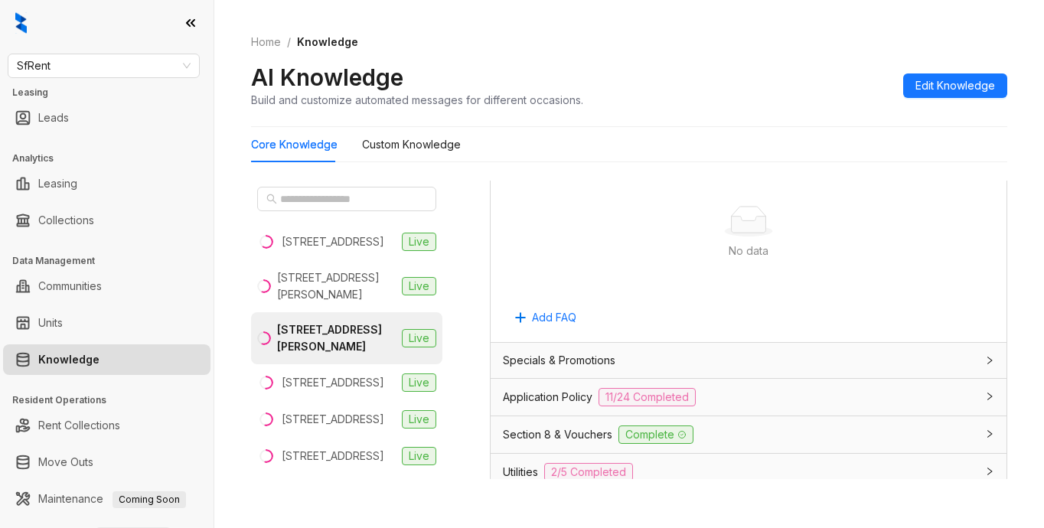
click at [536, 398] on span "Application Policy" at bounding box center [548, 397] width 90 height 17
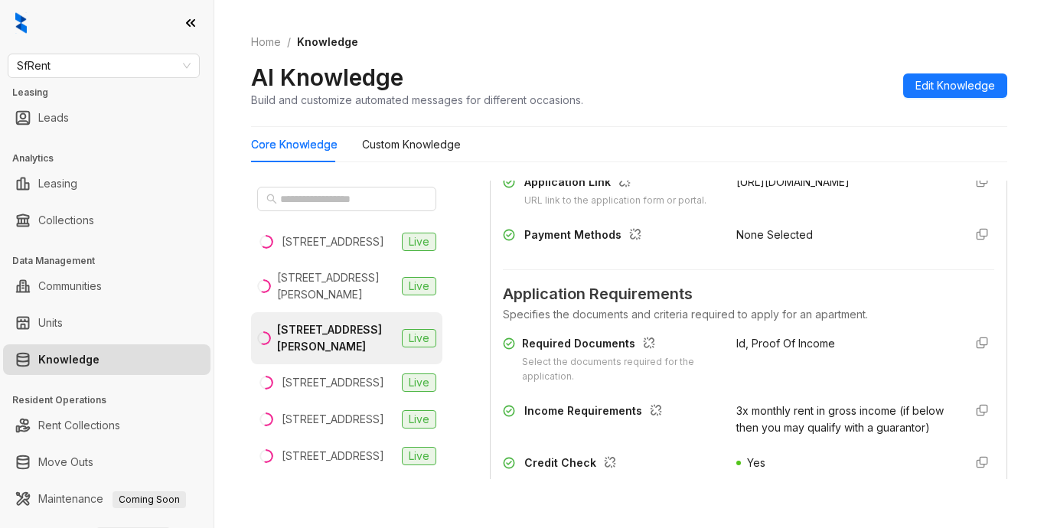
scroll to position [1258, 0]
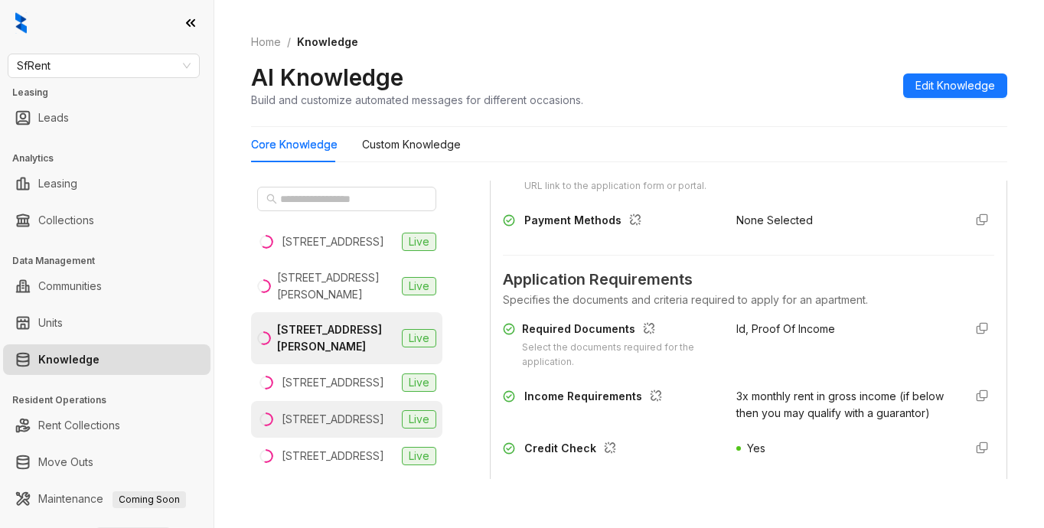
click at [291, 428] on div "[STREET_ADDRESS]" at bounding box center [333, 419] width 103 height 17
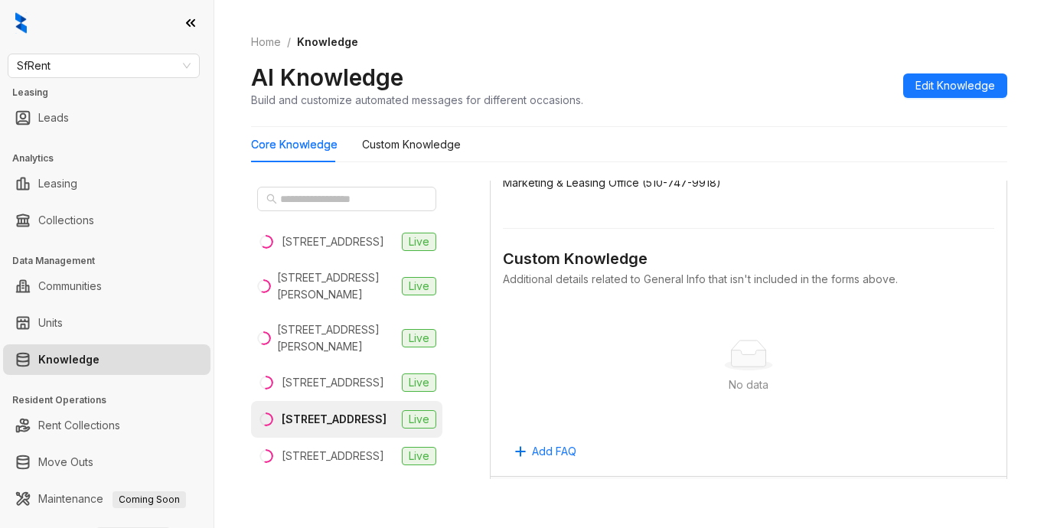
scroll to position [918, 0]
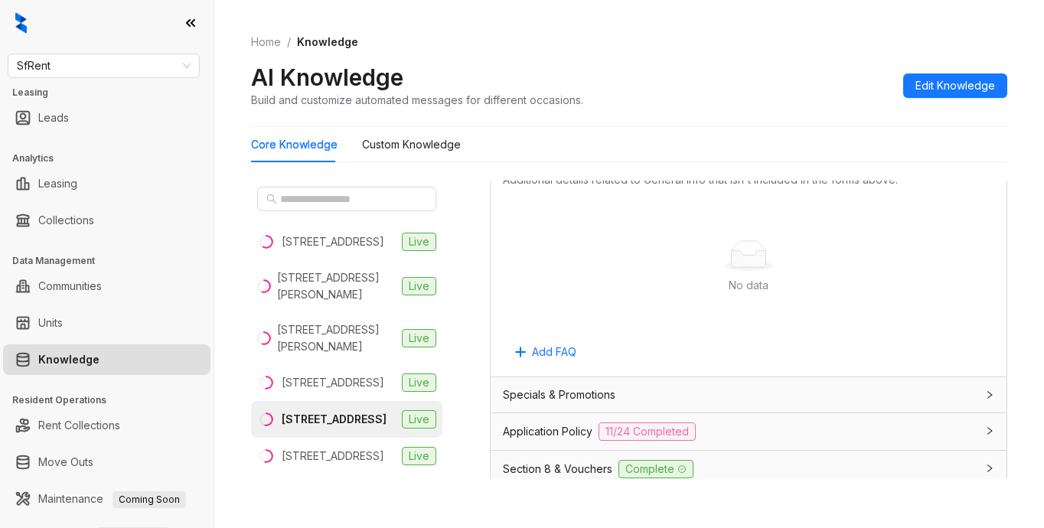
click at [565, 432] on span "Application Policy" at bounding box center [548, 431] width 90 height 17
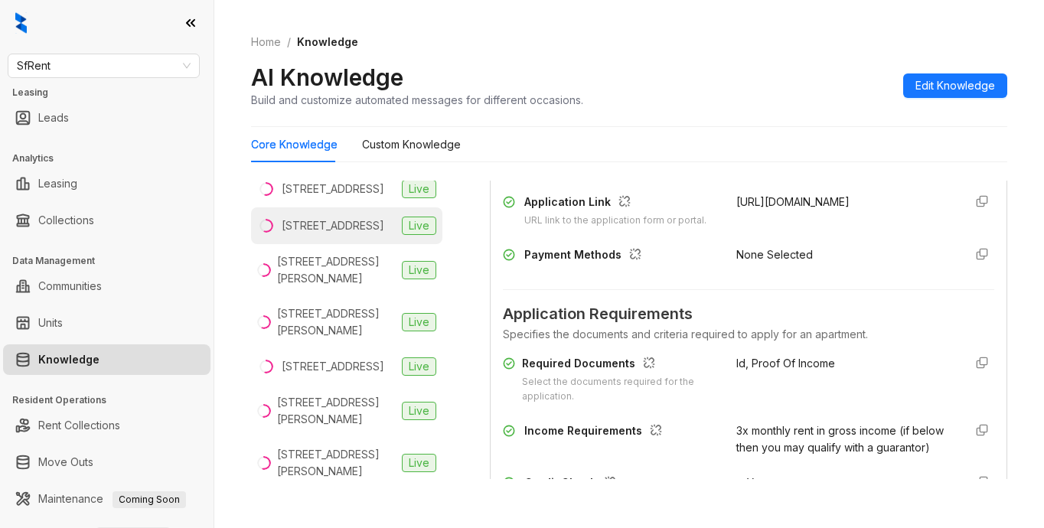
scroll to position [306, 0]
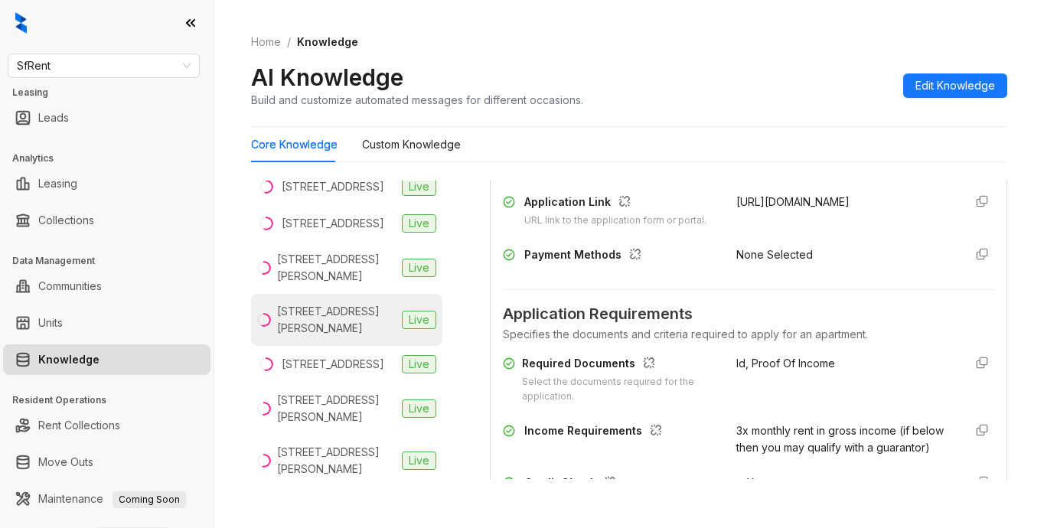
click at [305, 337] on div "[STREET_ADDRESS][PERSON_NAME]" at bounding box center [336, 320] width 119 height 34
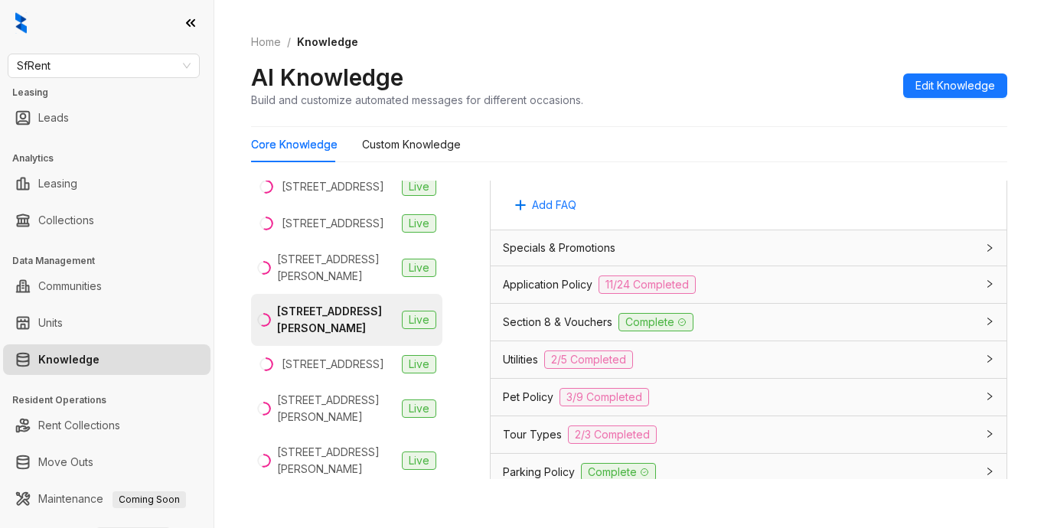
scroll to position [1071, 0]
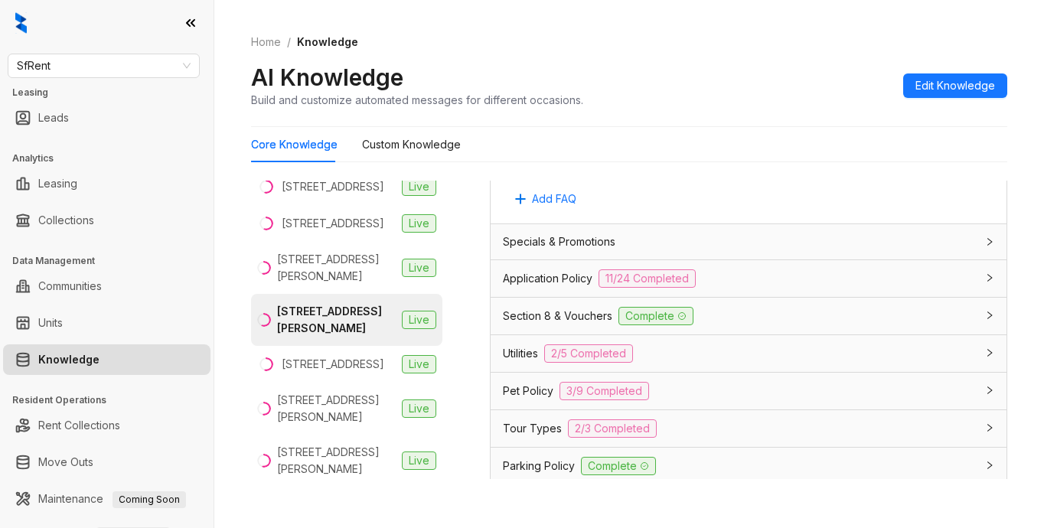
click at [547, 280] on span "Application Policy" at bounding box center [548, 278] width 90 height 17
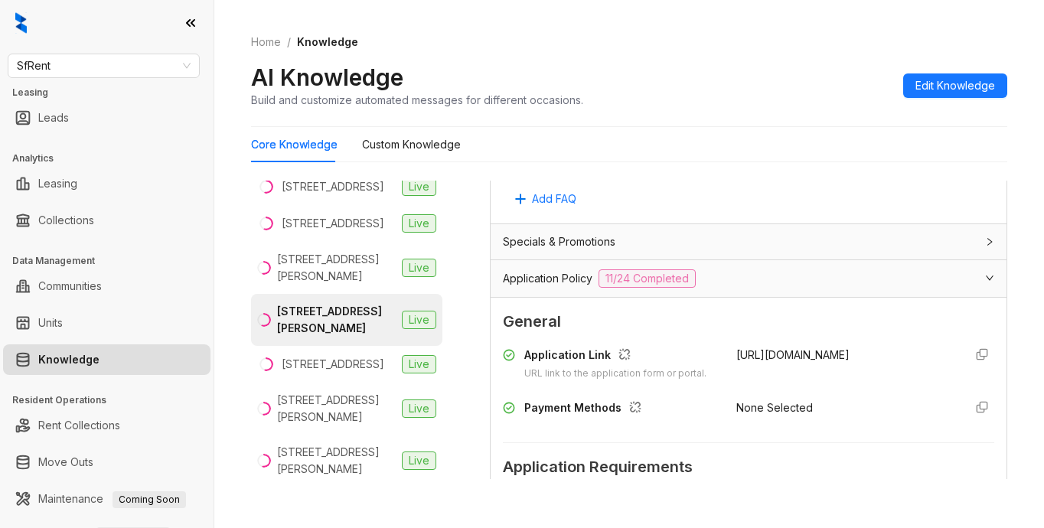
click at [800, 478] on span "Application Requirements" at bounding box center [748, 467] width 491 height 24
click at [83, 67] on span "SfRent" at bounding box center [104, 65] width 174 height 23
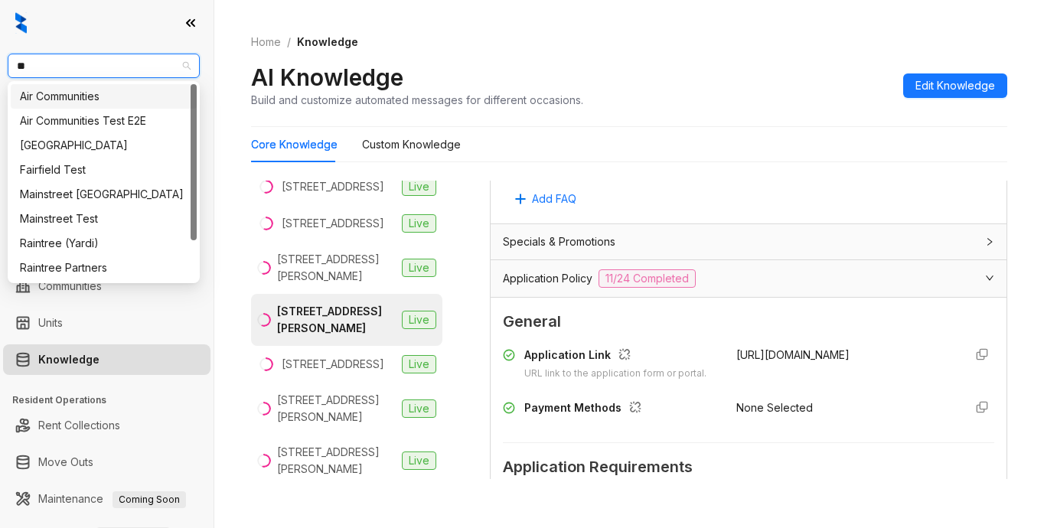
type input "***"
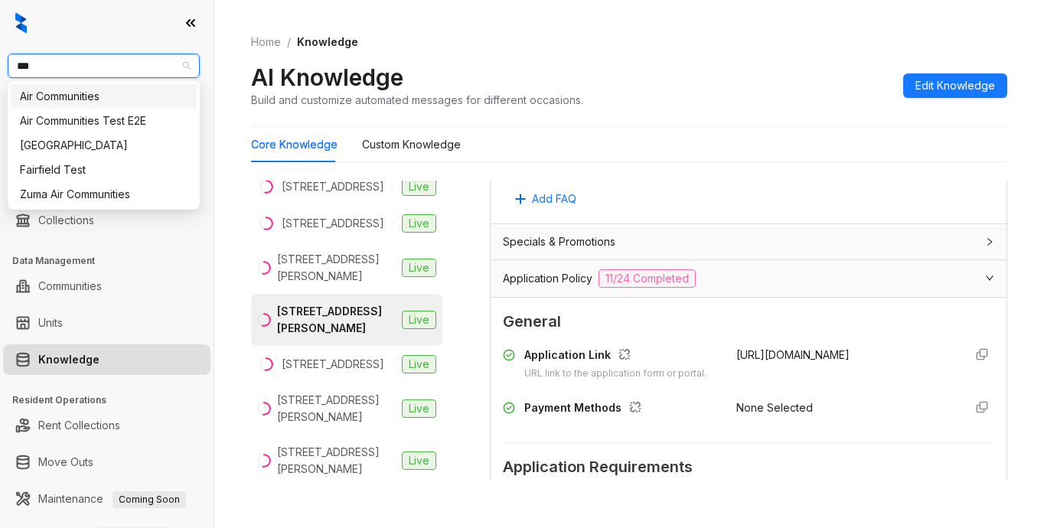
click at [78, 97] on div "Air Communities" at bounding box center [104, 96] width 168 height 17
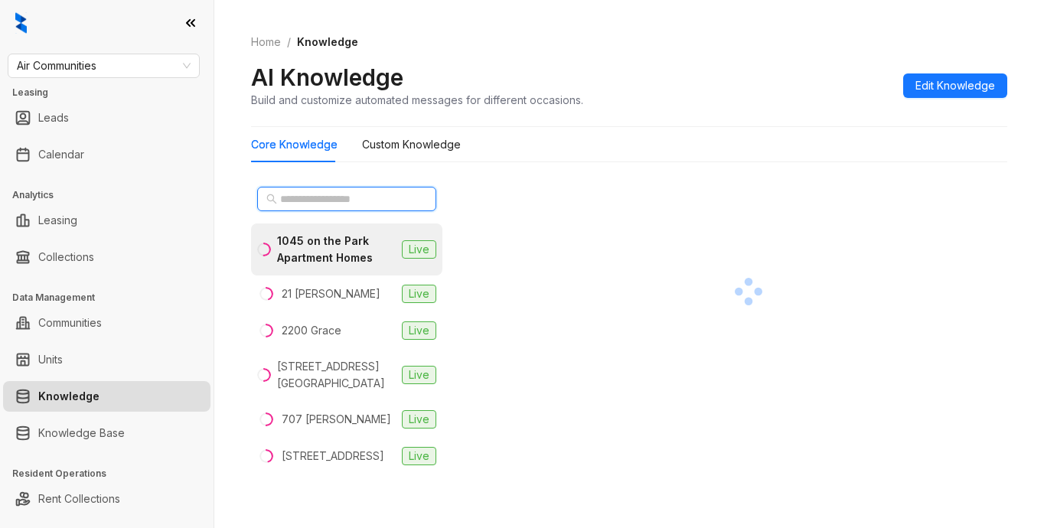
click at [310, 201] on input "text" at bounding box center [347, 198] width 135 height 17
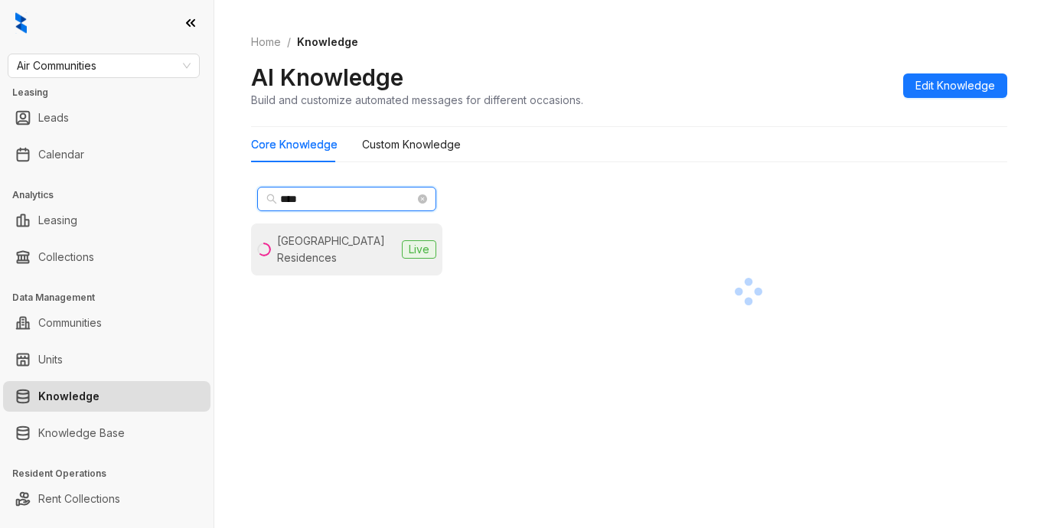
type input "****"
click at [317, 236] on div "[GEOGRAPHIC_DATA] Residences" at bounding box center [336, 250] width 119 height 34
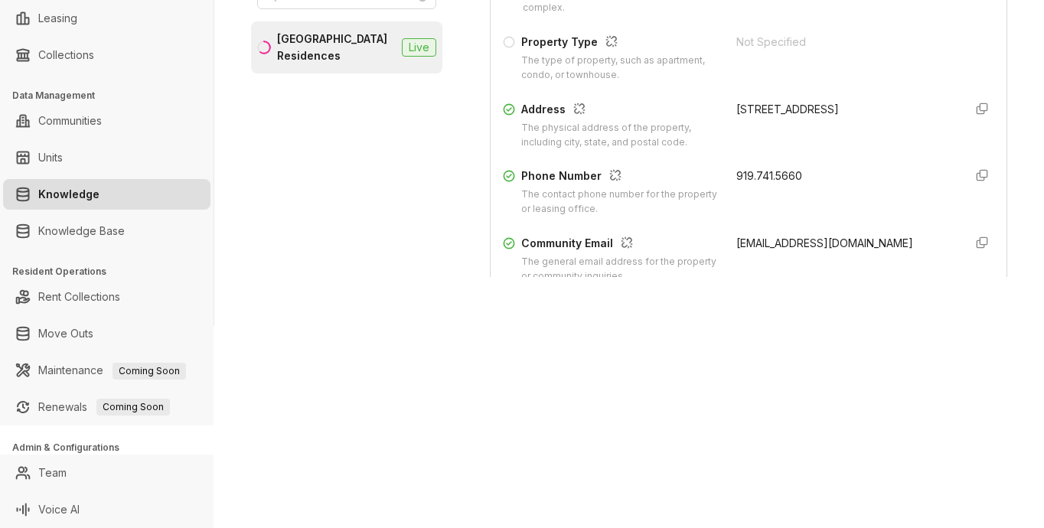
scroll to position [230, 0]
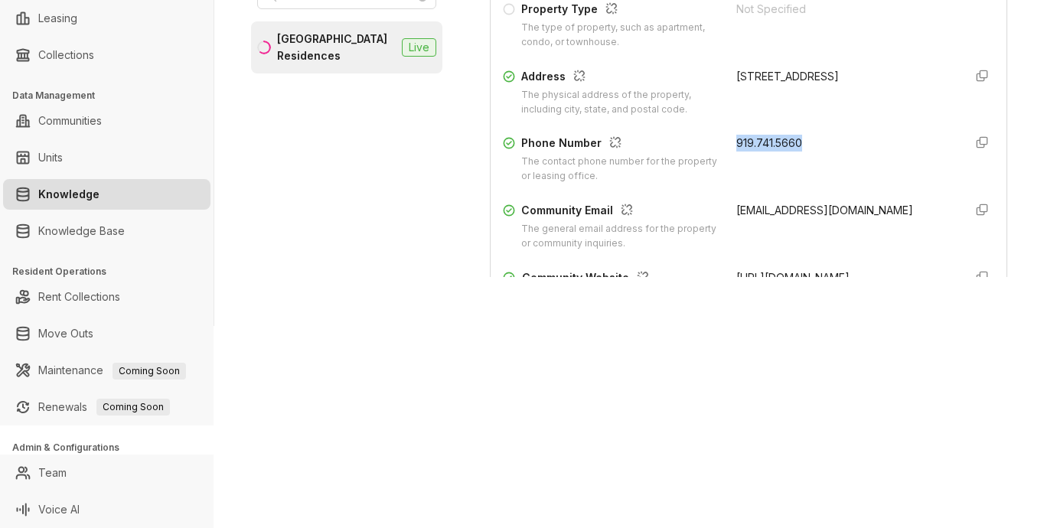
drag, startPoint x: 715, startPoint y: 141, endPoint x: 787, endPoint y: 145, distance: 72.1
click at [787, 145] on div "Phone Number The contact phone number for the property or leasing office. 919.7…" at bounding box center [748, 159] width 491 height 49
copy span "919.741.5660"
click at [925, 356] on div "Air Communities Leasing Leads Calendar Analytics Leasing Collections Data Manag…" at bounding box center [522, 264] width 1044 height 528
